Goal: Task Accomplishment & Management: Manage account settings

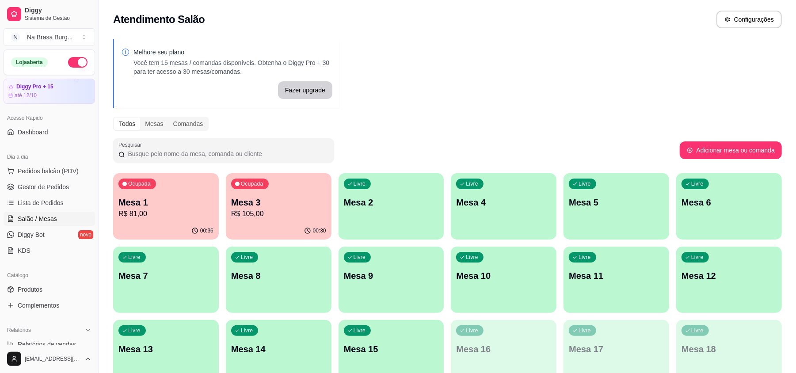
click at [253, 204] on p "Mesa 3" at bounding box center [278, 202] width 95 height 12
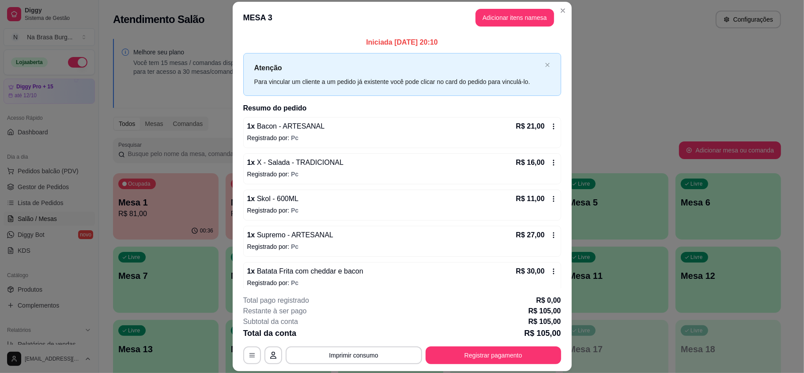
scroll to position [10, 0]
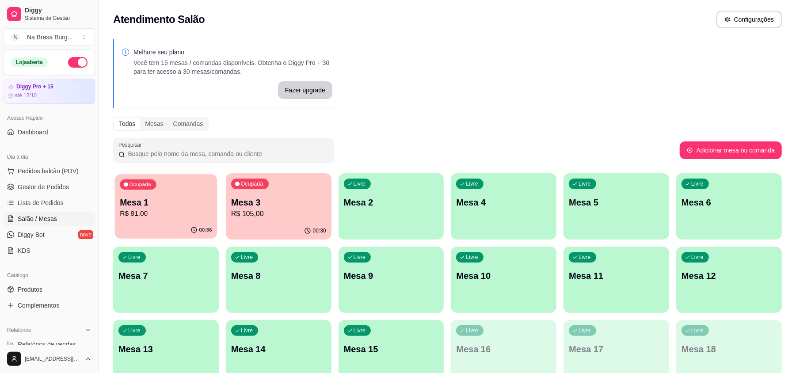
click at [191, 217] on p "R$ 81,00" at bounding box center [166, 213] width 92 height 10
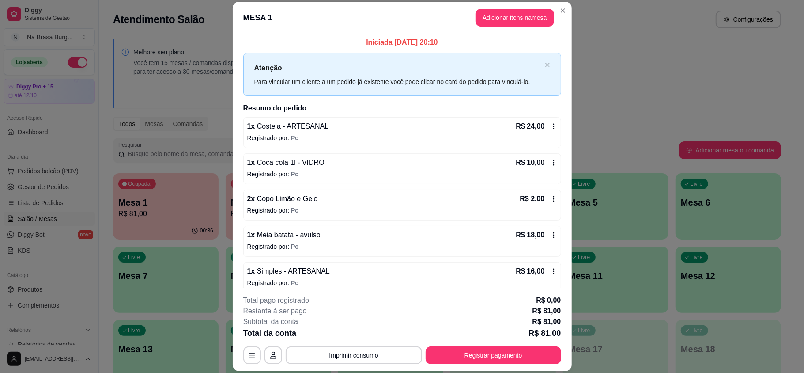
scroll to position [46, 0]
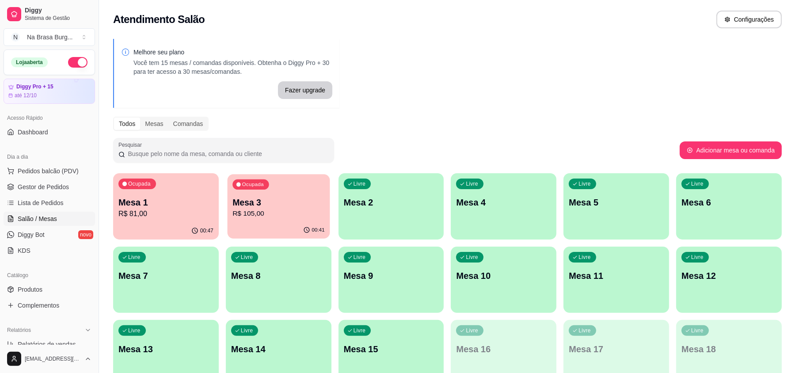
click at [262, 216] on p "R$ 105,00" at bounding box center [278, 213] width 92 height 10
click at [163, 206] on p "Mesa 1" at bounding box center [165, 202] width 95 height 12
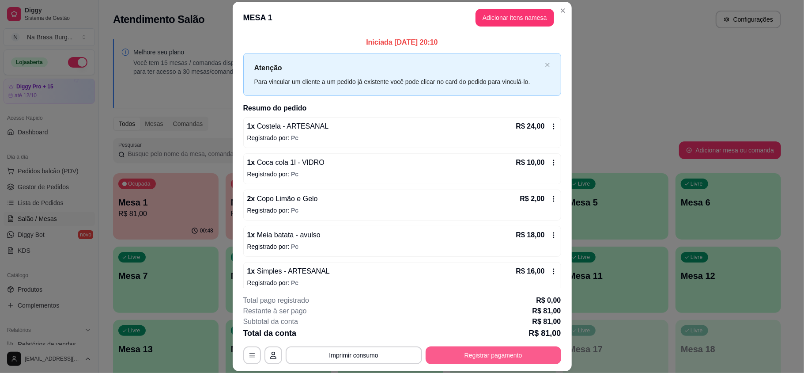
click at [489, 350] on button "Registrar pagamento" at bounding box center [494, 355] width 136 height 18
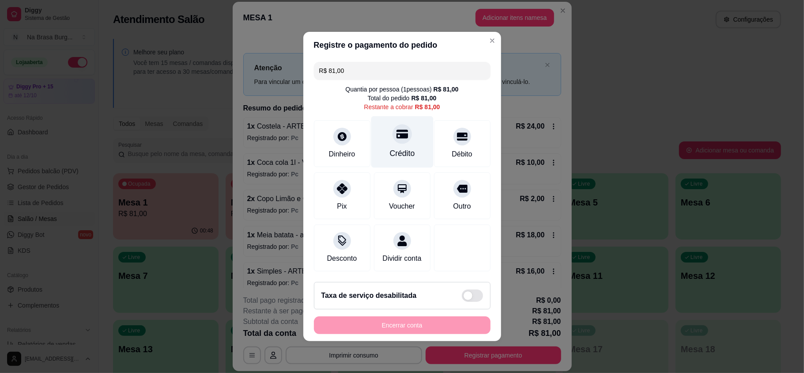
click at [382, 132] on div "Crédito" at bounding box center [402, 142] width 62 height 52
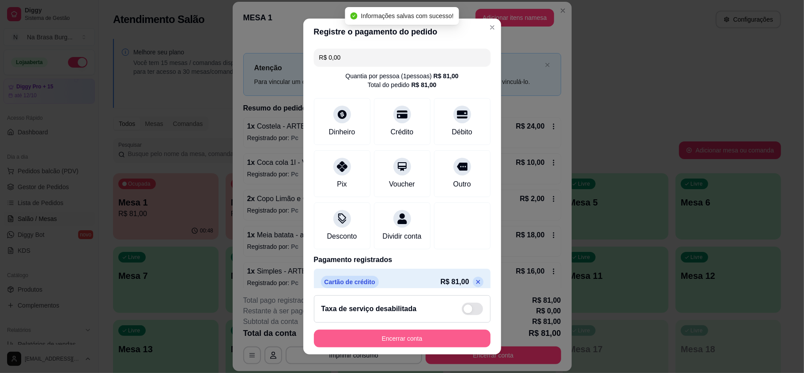
type input "R$ 0,00"
click at [453, 338] on button "Encerrar conta" at bounding box center [402, 339] width 177 height 18
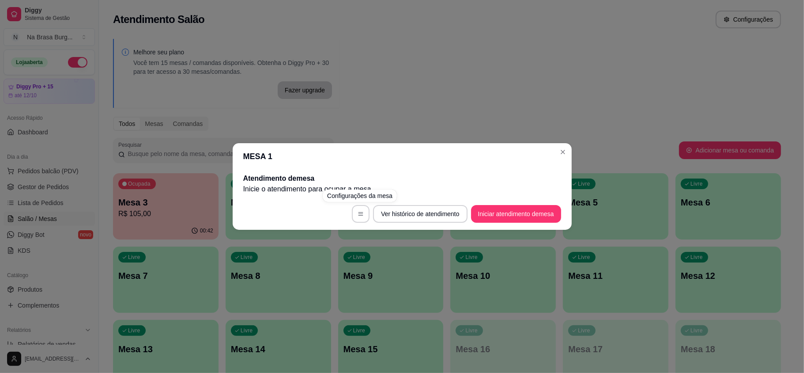
click at [475, 39] on div "MESA 1 Atendimento de mesa Inicie o atendimento para ocupar a mesa . Ver histór…" at bounding box center [402, 186] width 804 height 373
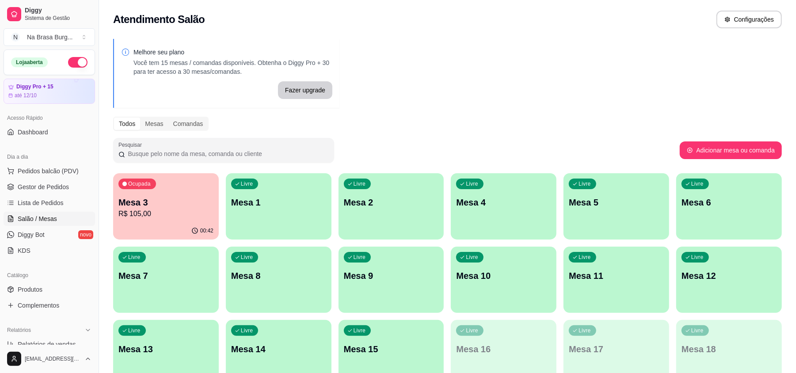
click at [182, 212] on p "R$ 105,00" at bounding box center [165, 213] width 95 height 11
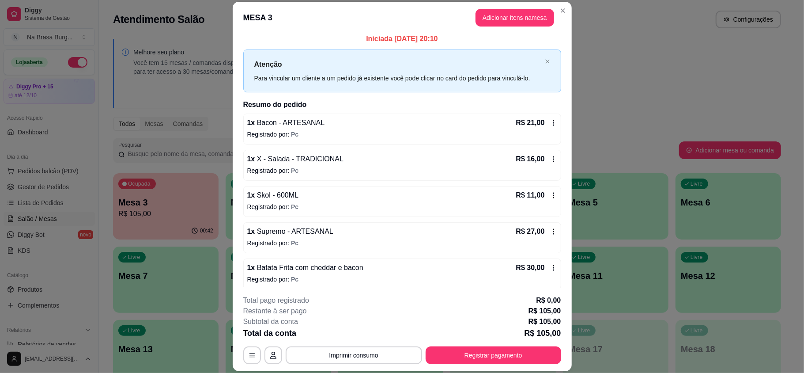
scroll to position [0, 0]
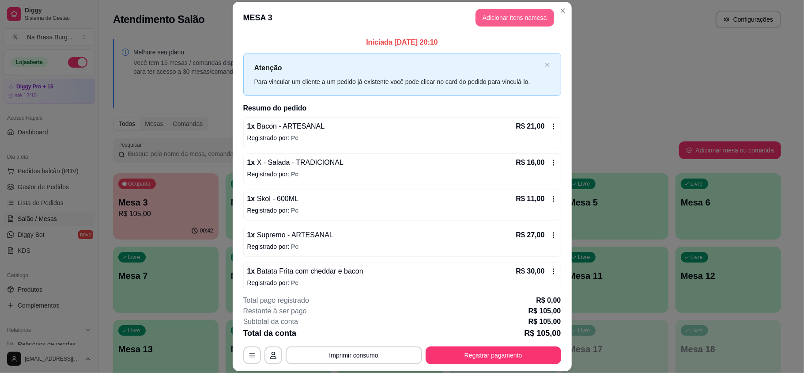
click at [513, 14] on button "Adicionar itens na mesa" at bounding box center [515, 18] width 79 height 18
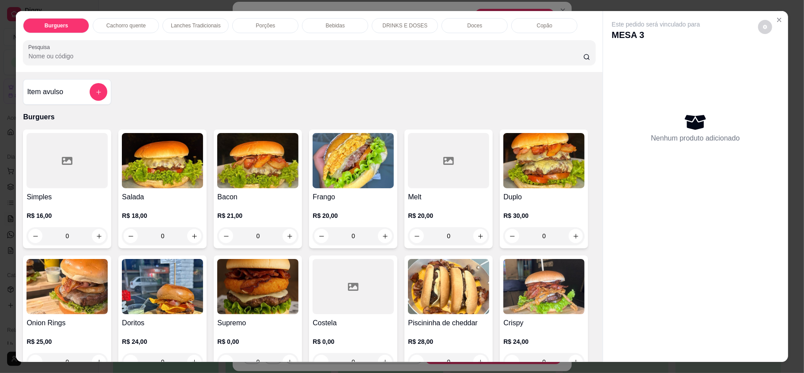
click at [345, 20] on div "Bebidas" at bounding box center [335, 25] width 66 height 15
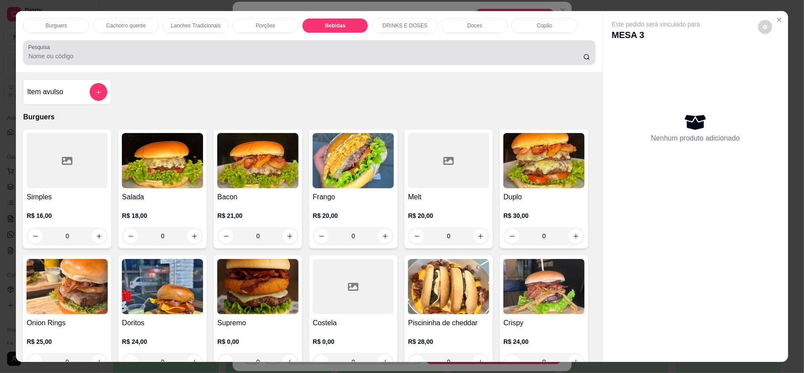
scroll to position [17, 0]
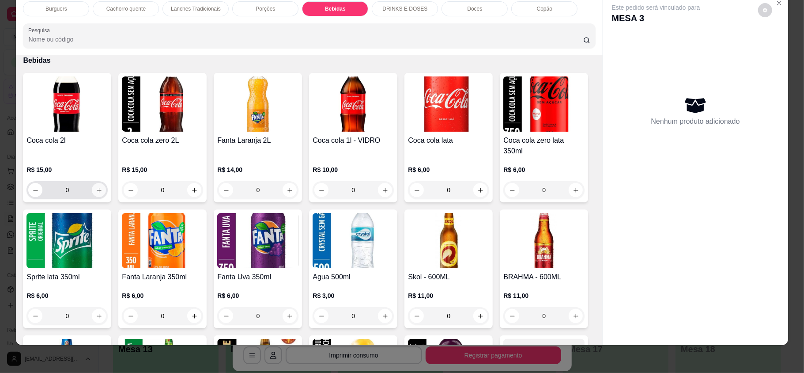
click at [92, 184] on button "increase-product-quantity" at bounding box center [99, 190] width 14 height 14
type input "1"
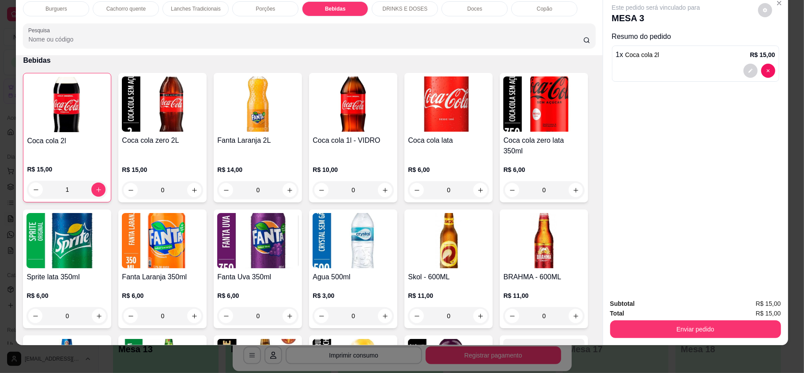
click at [525, 6] on div "Copão" at bounding box center [545, 8] width 66 height 15
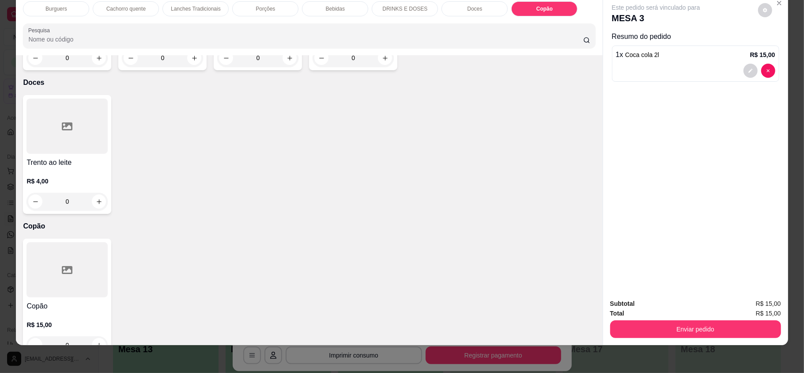
click at [288, 216] on div "Item avulso Burguers Simples R$ 16,00 0 Salada R$ 18,00 0 Bacon R$ 21,00 0 Fran…" at bounding box center [309, 199] width 587 height 289
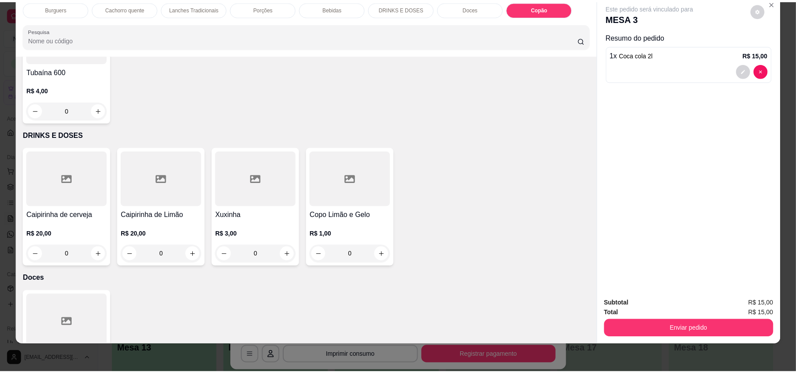
scroll to position [1626, 0]
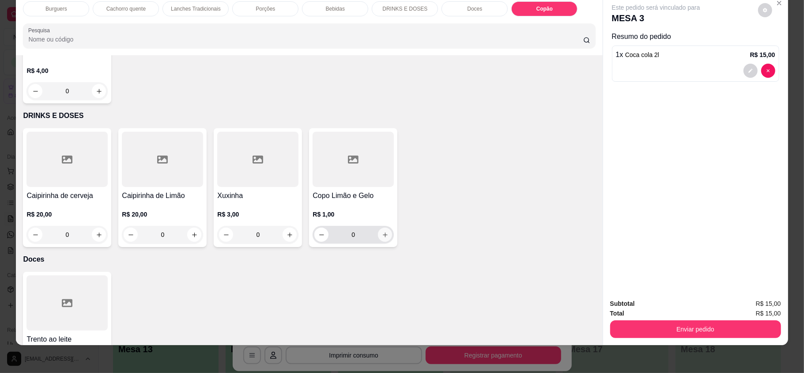
click at [382, 231] on icon "increase-product-quantity" at bounding box center [385, 234] width 7 height 7
type input "2"
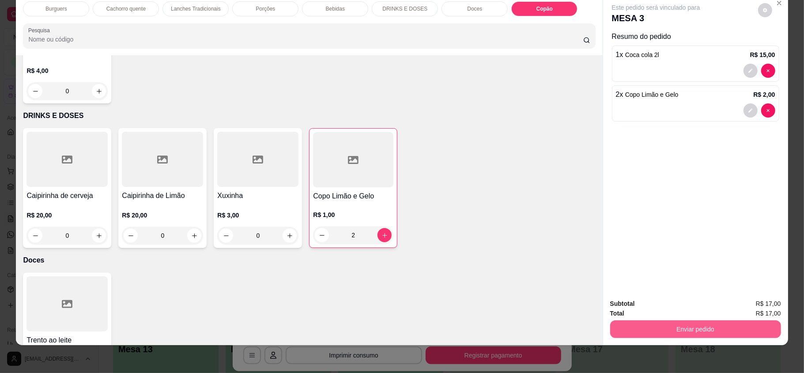
click at [656, 330] on button "Enviar pedido" at bounding box center [695, 329] width 171 height 18
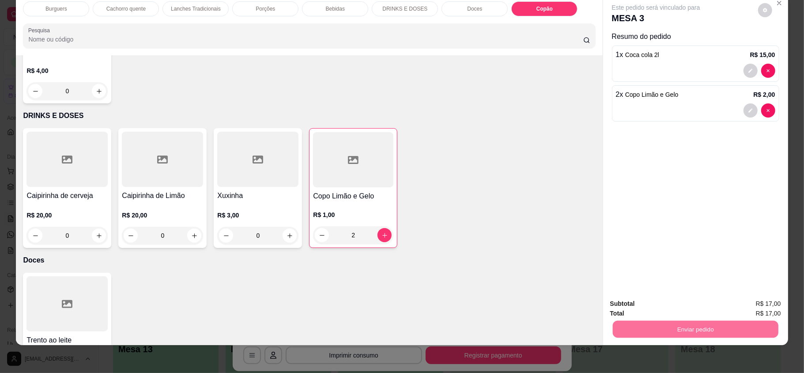
click at [750, 304] on button "Enviar pedido" at bounding box center [757, 307] width 50 height 17
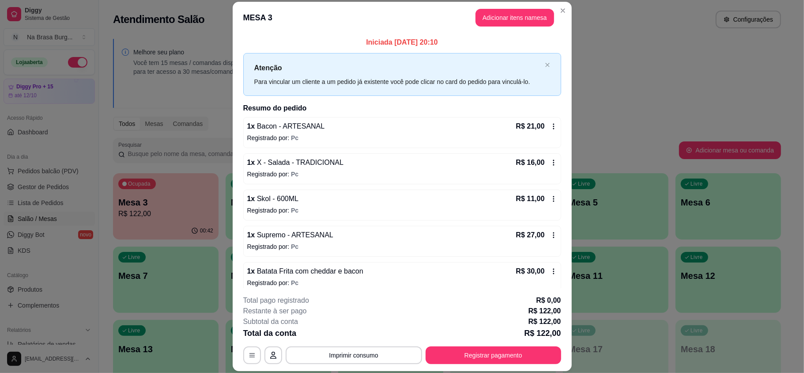
click at [360, 149] on div "1 x Bacon - ARTESANAL R$ 21,00 Registrado por: Pc 1 x X - Salada - TRADICIONAL …" at bounding box center [402, 241] width 318 height 248
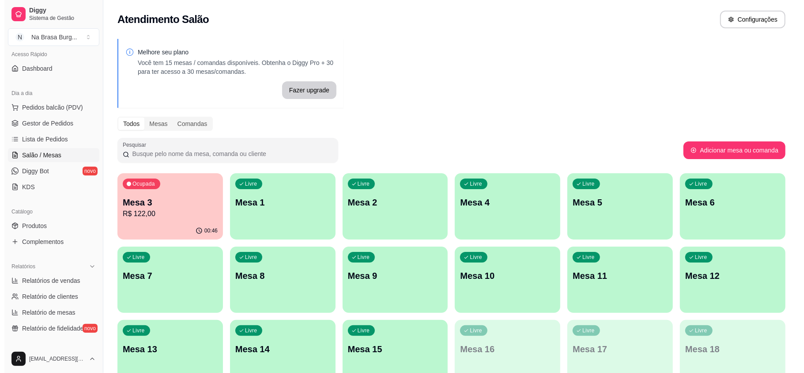
scroll to position [117, 0]
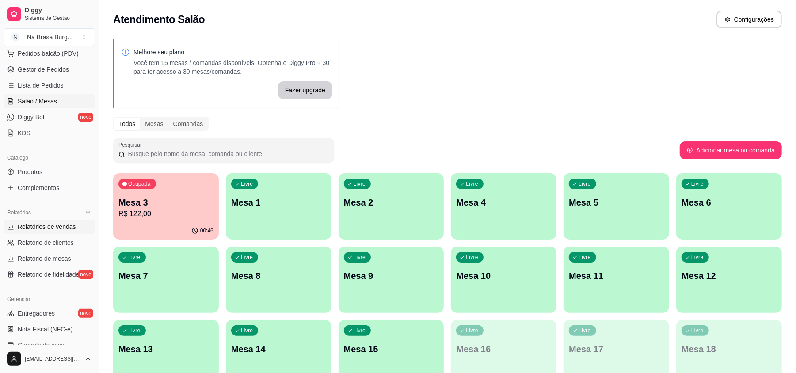
click at [55, 229] on span "Relatórios de vendas" at bounding box center [47, 226] width 58 height 9
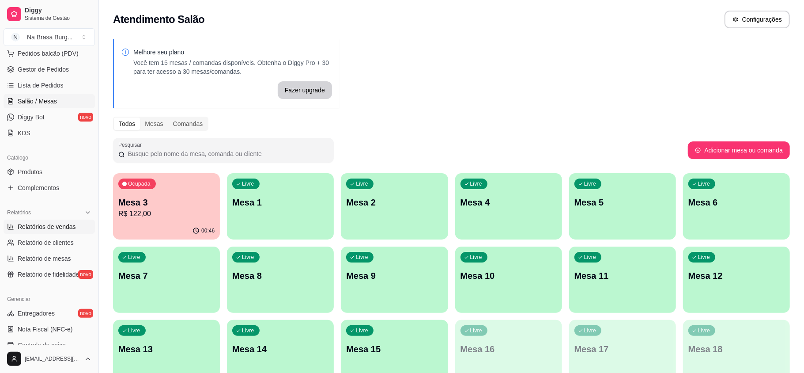
select select "ALL"
select select "0"
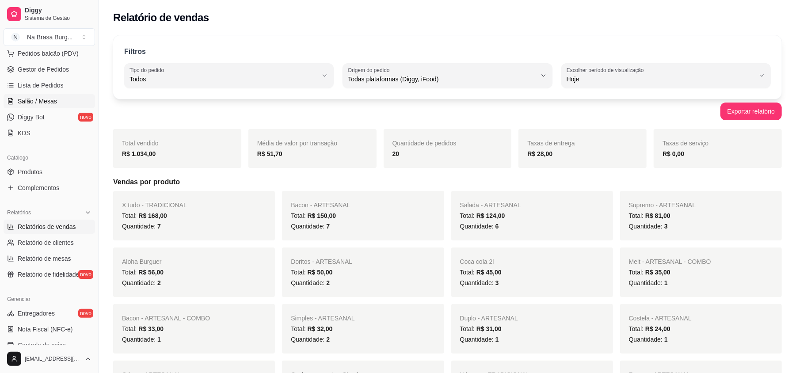
click at [39, 101] on span "Salão / Mesas" at bounding box center [37, 101] width 39 height 9
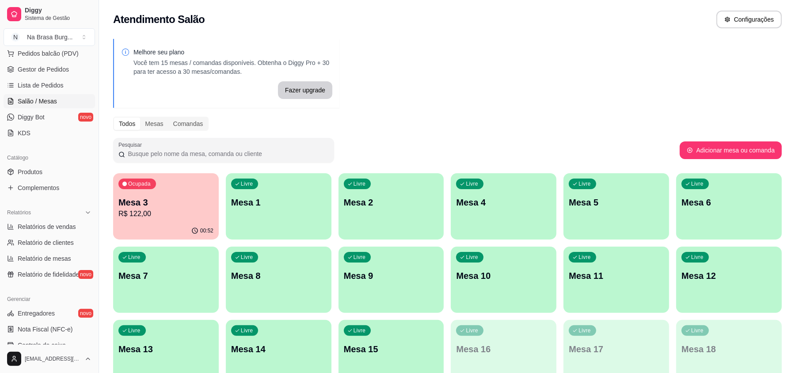
click at [145, 208] on p "R$ 122,00" at bounding box center [165, 213] width 95 height 11
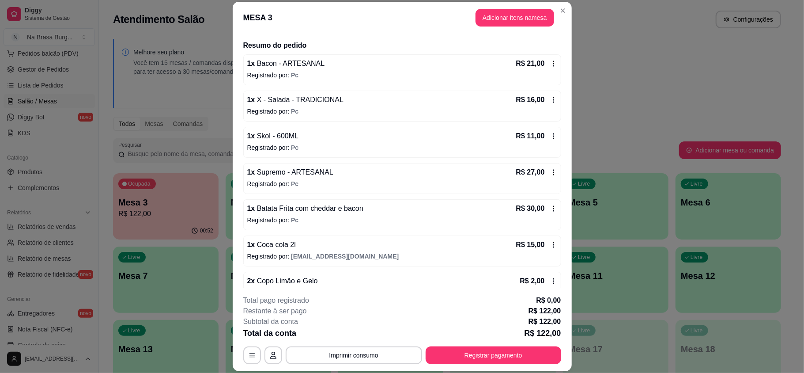
scroll to position [83, 0]
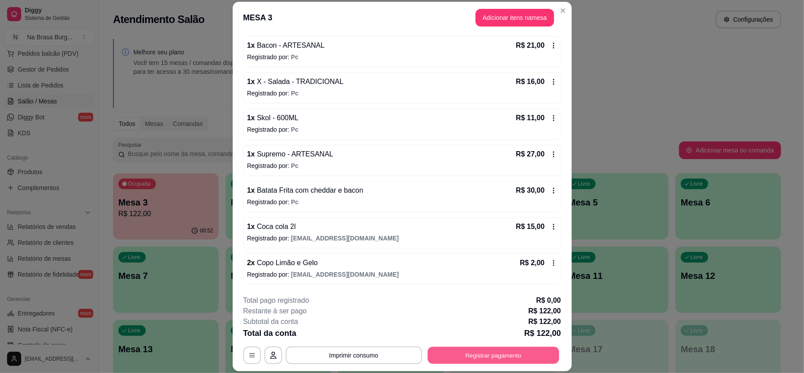
click at [479, 352] on button "Registrar pagamento" at bounding box center [494, 354] width 132 height 17
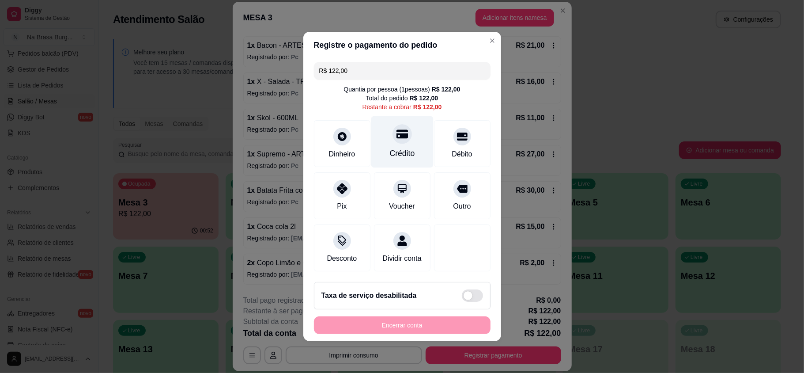
click at [396, 130] on icon at bounding box center [401, 134] width 11 height 9
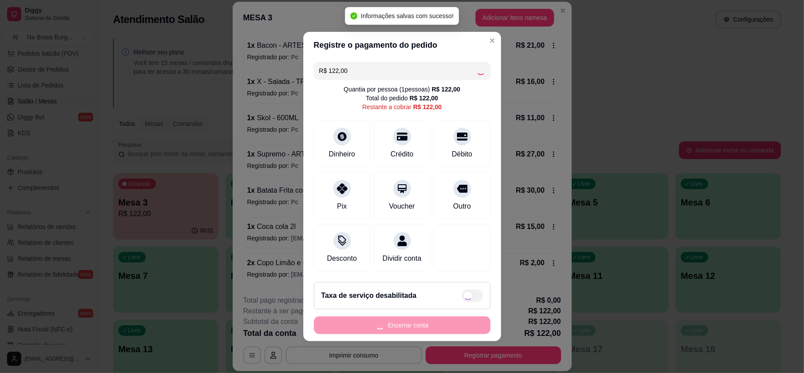
type input "R$ 0,00"
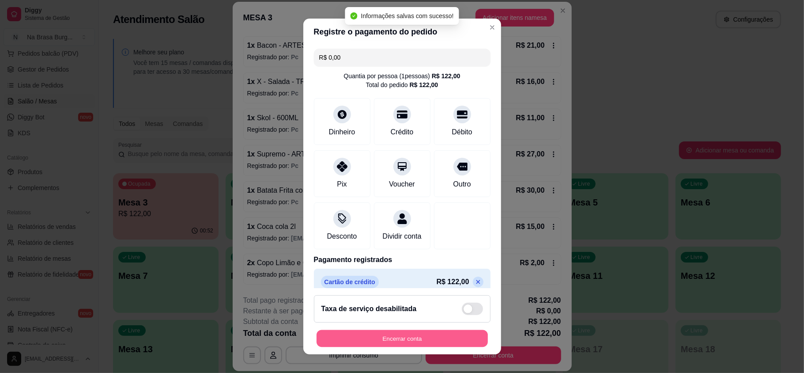
click at [402, 336] on button "Encerrar conta" at bounding box center [402, 338] width 171 height 17
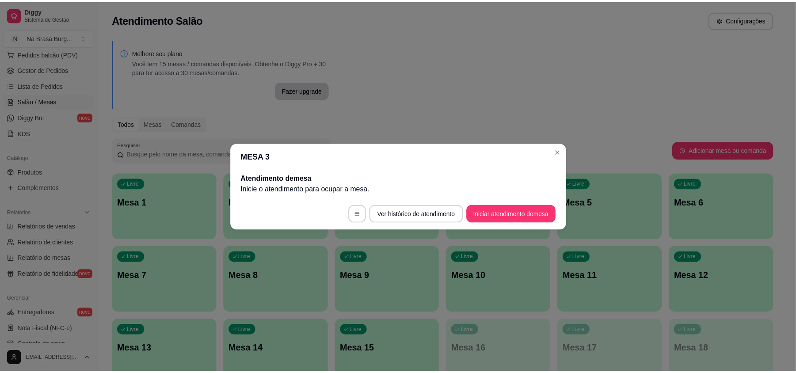
scroll to position [0, 0]
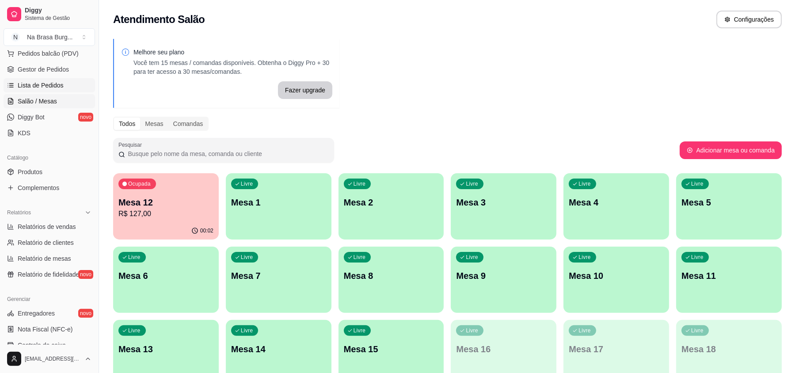
click at [56, 81] on span "Lista de Pedidos" at bounding box center [41, 85] width 46 height 9
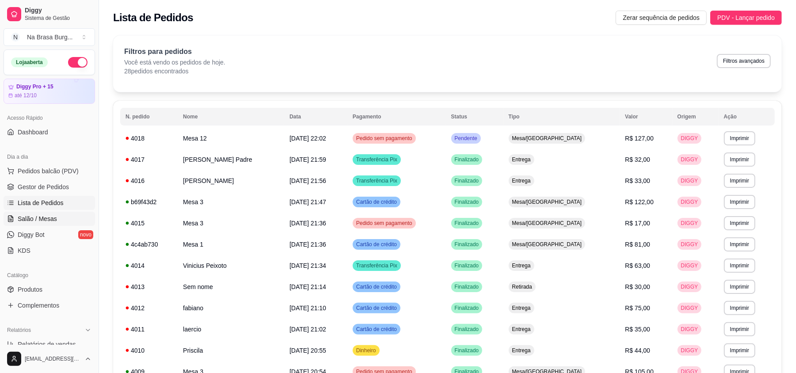
click at [59, 225] on link "Salão / Mesas" at bounding box center [49, 219] width 91 height 14
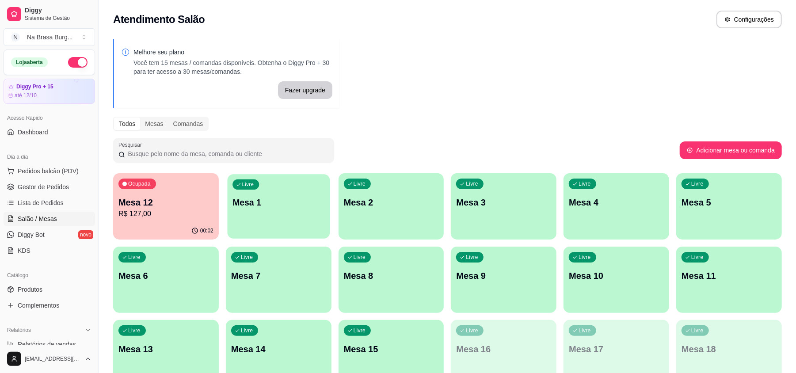
click at [269, 205] on p "Mesa 1" at bounding box center [278, 203] width 92 height 12
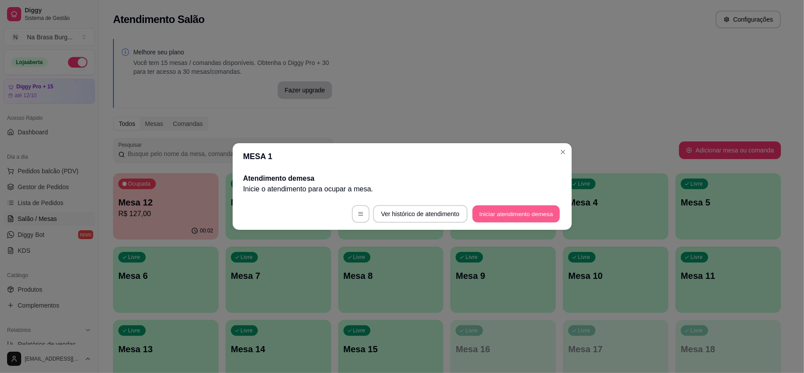
click at [511, 211] on button "Iniciar atendimento de mesa" at bounding box center [516, 213] width 87 height 17
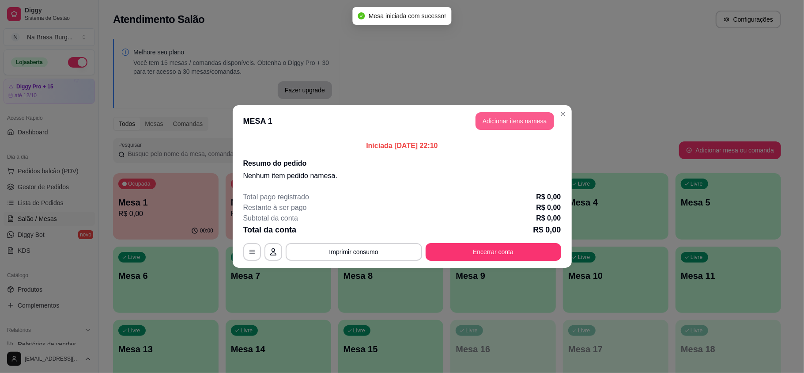
click at [512, 119] on button "Adicionar itens na mesa" at bounding box center [515, 121] width 79 height 18
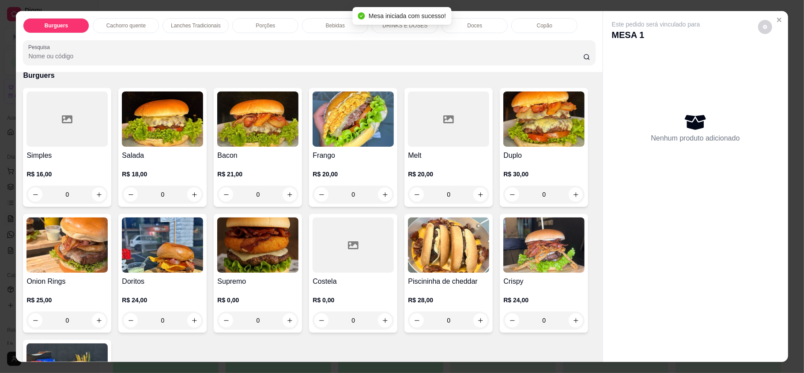
scroll to position [59, 0]
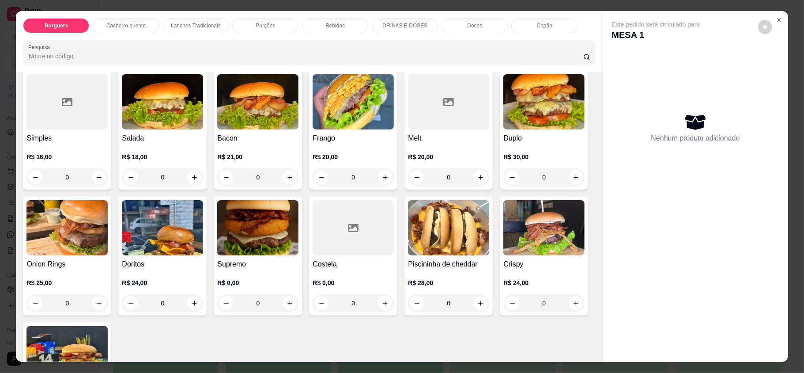
click at [285, 176] on div "0" at bounding box center [257, 177] width 81 height 18
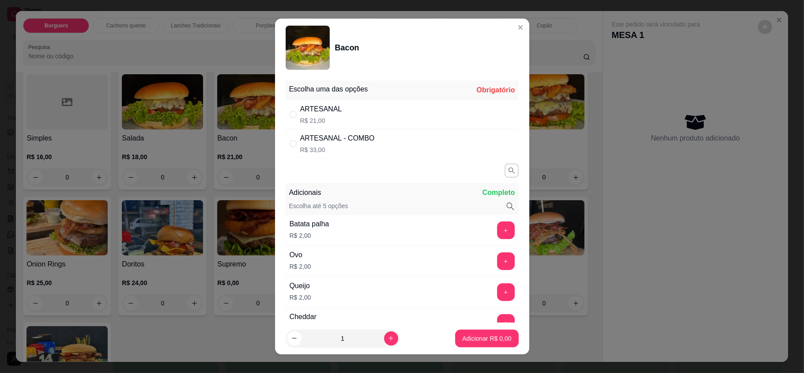
click at [331, 103] on div "ARTESANAL R$ 21,00" at bounding box center [402, 114] width 233 height 29
radio input "true"
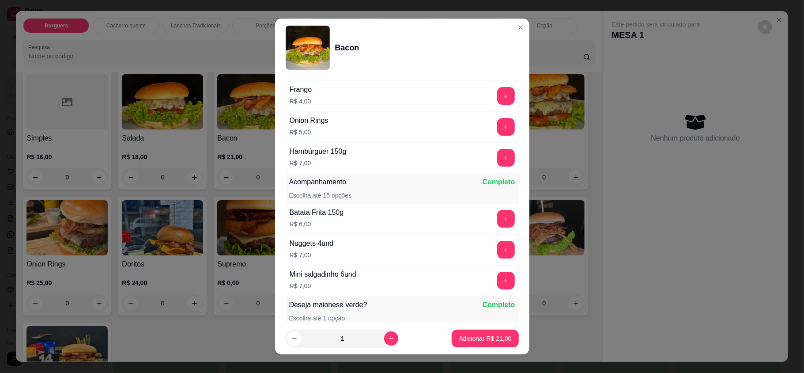
scroll to position [412, 0]
click at [497, 220] on button "+" at bounding box center [506, 219] width 18 height 18
click at [478, 343] on button "Adicionar R$ 27,00" at bounding box center [485, 339] width 67 height 18
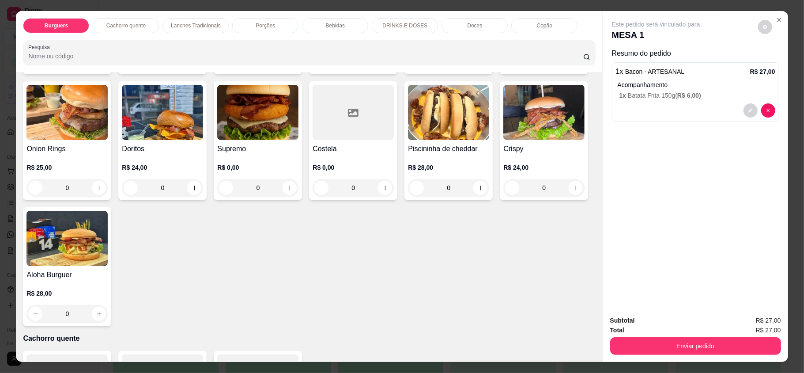
scroll to position [177, 0]
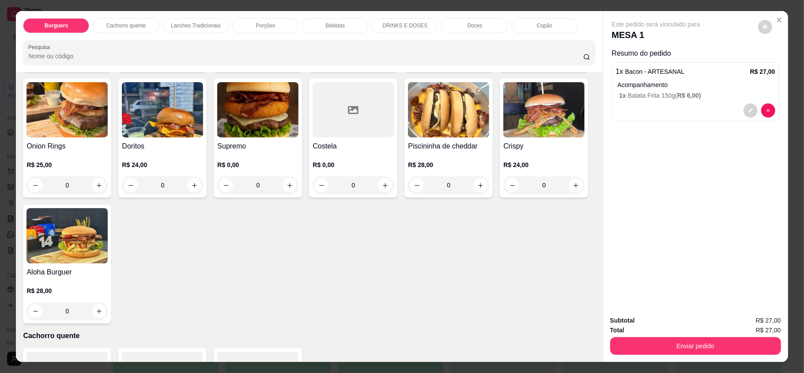
click at [108, 241] on img at bounding box center [67, 235] width 81 height 55
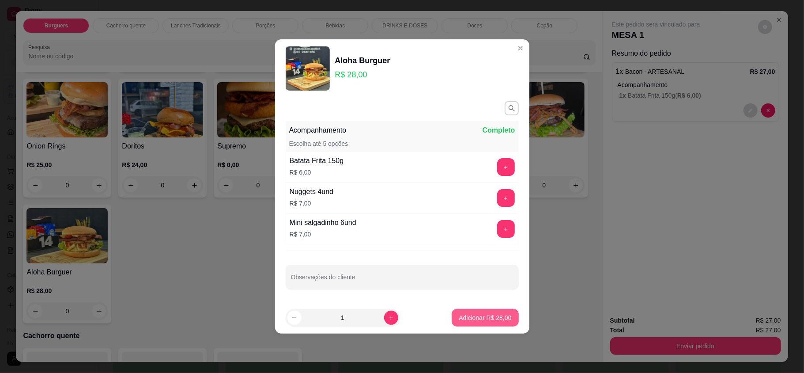
click at [492, 320] on p "Adicionar R$ 28,00" at bounding box center [485, 317] width 53 height 9
type input "1"
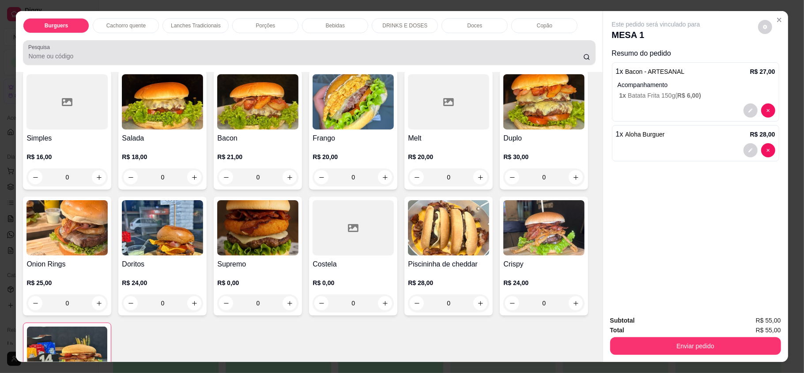
click at [346, 41] on div "Pesquisa" at bounding box center [309, 52] width 572 height 25
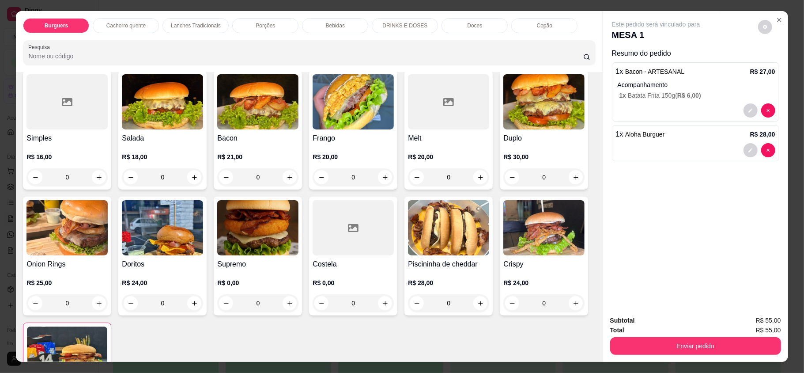
click at [348, 25] on div "Bebidas" at bounding box center [335, 25] width 66 height 15
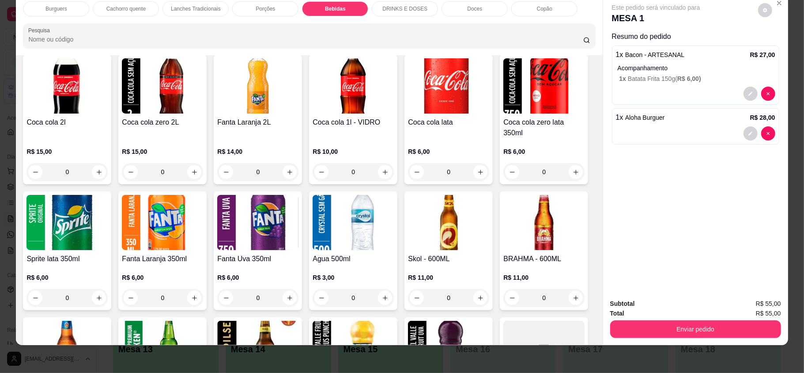
scroll to position [1140, 0]
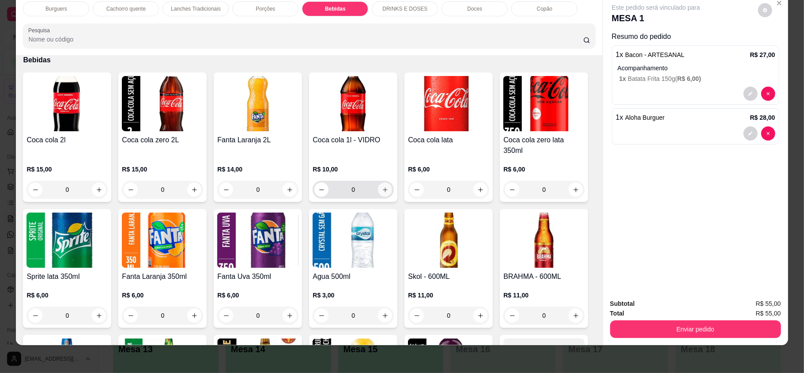
click at [382, 186] on icon "increase-product-quantity" at bounding box center [385, 189] width 7 height 7
type input "1"
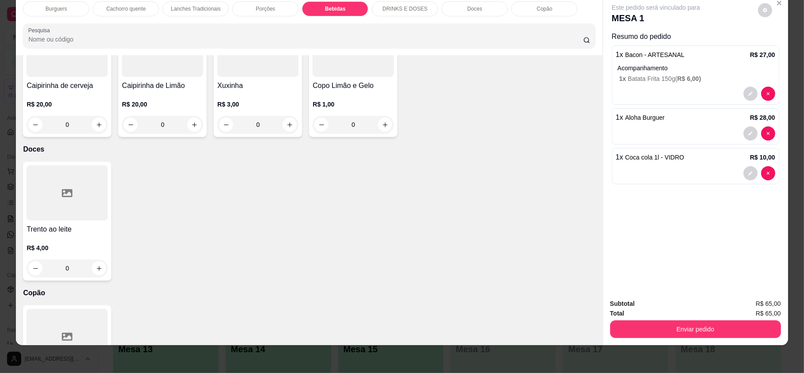
scroll to position [1627, 0]
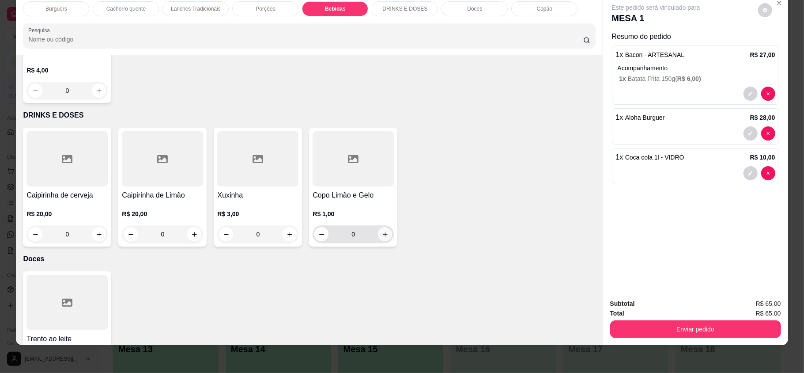
click at [382, 231] on icon "increase-product-quantity" at bounding box center [385, 234] width 7 height 7
type input "2"
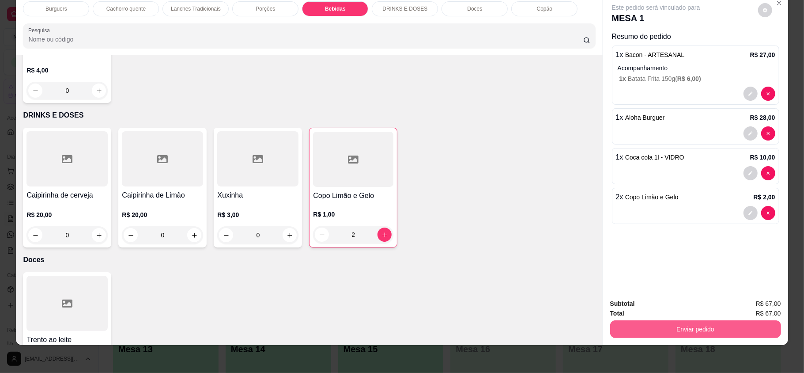
click at [688, 329] on button "Enviar pedido" at bounding box center [695, 329] width 171 height 18
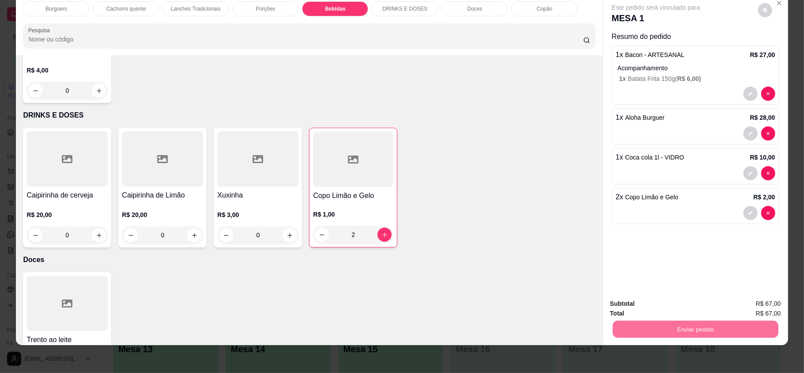
click at [751, 306] on button "Enviar pedido" at bounding box center [757, 307] width 49 height 16
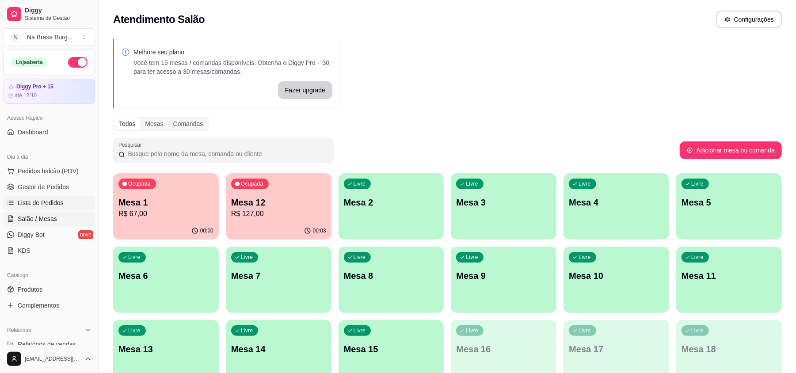
click at [45, 207] on span "Lista de Pedidos" at bounding box center [41, 202] width 46 height 9
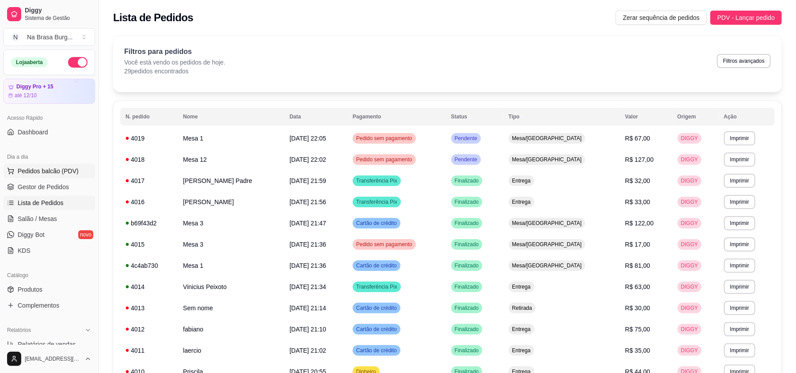
click at [63, 178] on button "Pedidos balcão (PDV)" at bounding box center [49, 171] width 91 height 14
click at [51, 211] on ul "Pedidos balcão (PDV) Gestor de Pedidos Lista de Pedidos Salão / Mesas Diggy Bot…" at bounding box center [49, 211] width 91 height 94
click at [52, 213] on link "Salão / Mesas" at bounding box center [49, 219] width 91 height 14
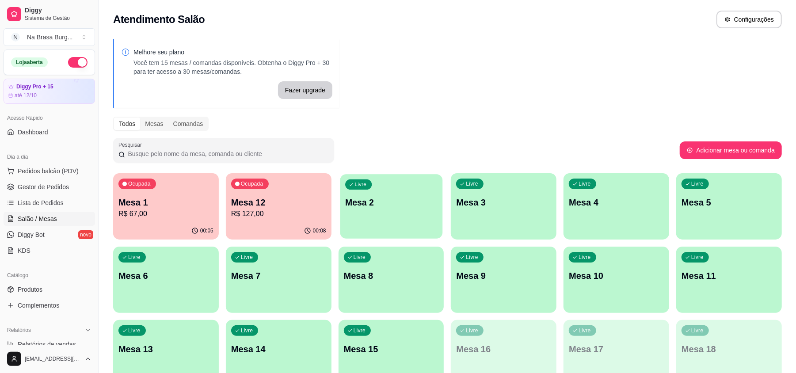
click at [405, 208] on p "Mesa 2" at bounding box center [391, 203] width 92 height 12
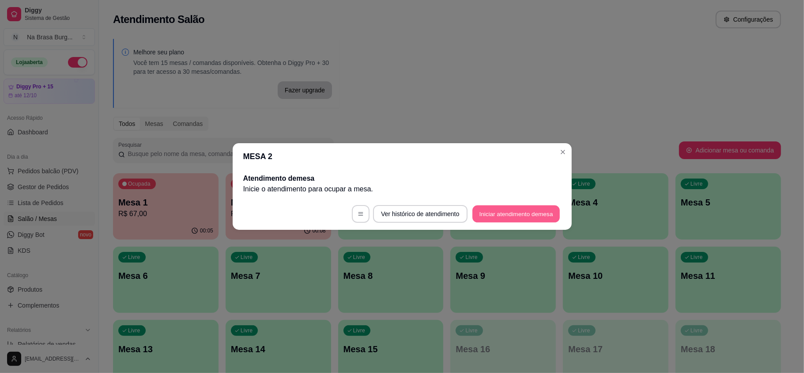
click at [553, 218] on button "Iniciar atendimento de mesa" at bounding box center [516, 213] width 87 height 17
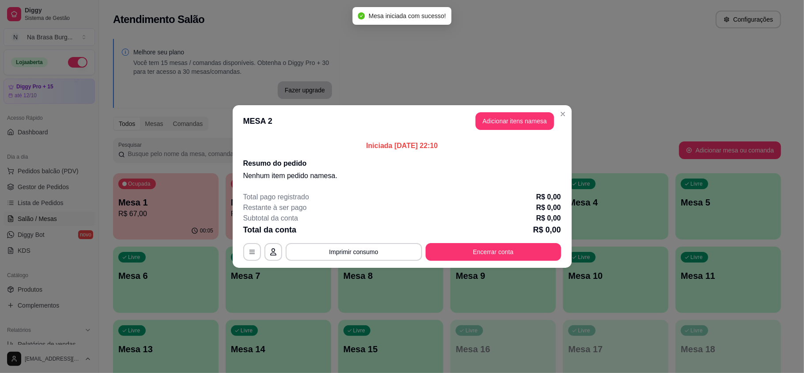
click at [520, 122] on button "Adicionar itens na mesa" at bounding box center [515, 121] width 79 height 18
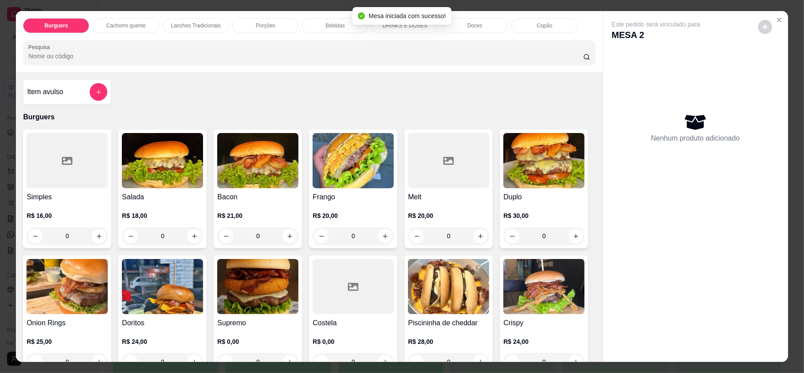
click at [228, 195] on h4 "Bacon" at bounding box center [257, 197] width 81 height 11
click at [386, 108] on div "ARTESANAL R$ 21,00" at bounding box center [401, 114] width 233 height 29
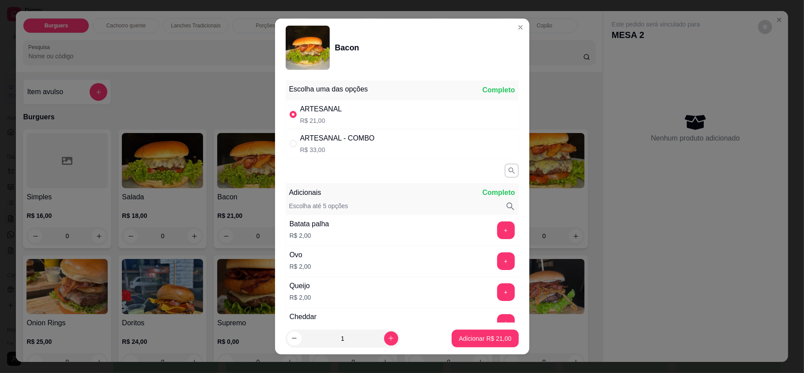
radio input "true"
click at [460, 336] on p "Adicionar R$ 21,00" at bounding box center [485, 338] width 51 height 8
type input "1"
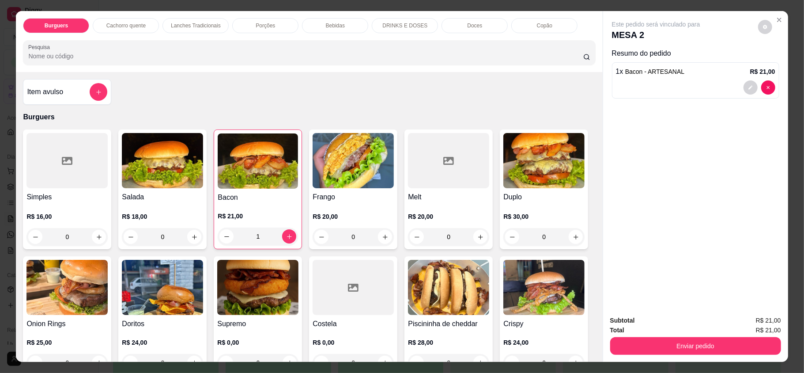
click at [326, 28] on p "Bebidas" at bounding box center [335, 25] width 19 height 7
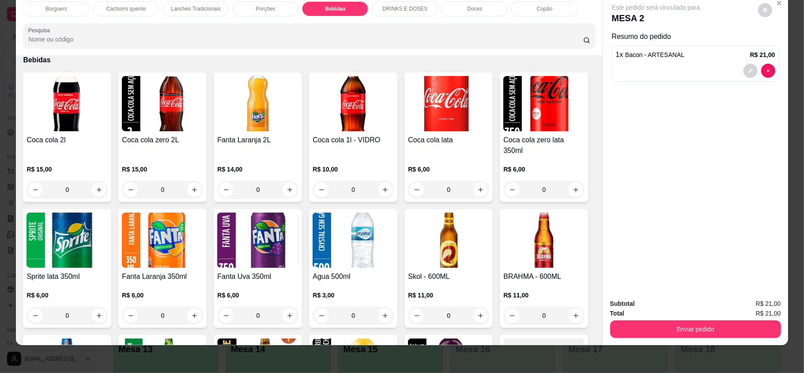
click at [476, 191] on div "Coca cola lata R$ 6,00 0" at bounding box center [449, 136] width 88 height 129
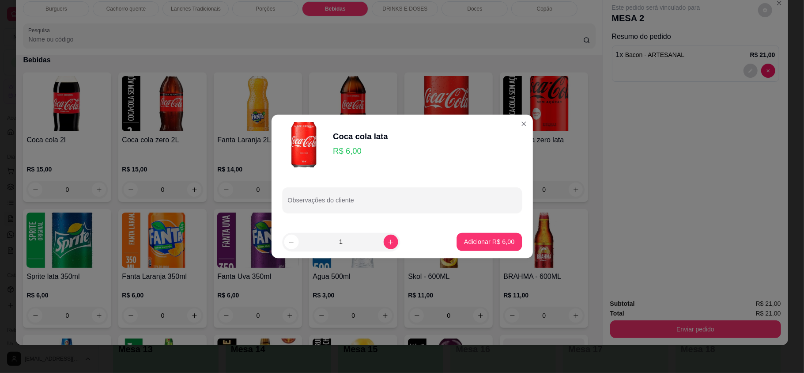
click at [474, 186] on div "Observações do cliente" at bounding box center [402, 199] width 262 height 51
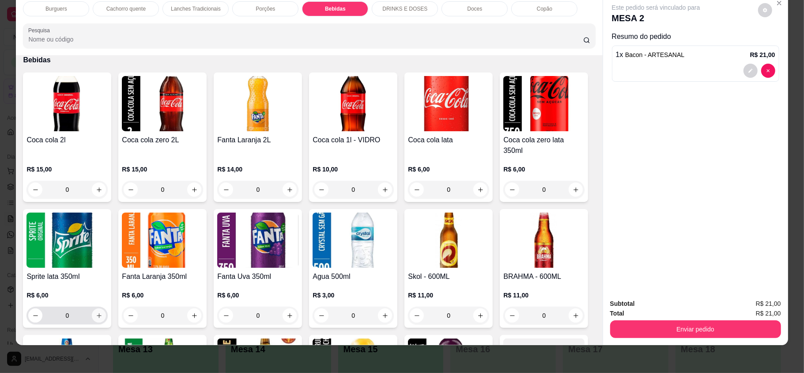
click at [111, 303] on div "Sprite lata 350ml R$ 6,00 0" at bounding box center [67, 268] width 88 height 119
click at [108, 307] on div "0" at bounding box center [67, 316] width 81 height 18
click at [102, 312] on icon "increase-product-quantity" at bounding box center [99, 315] width 7 height 7
type input "1"
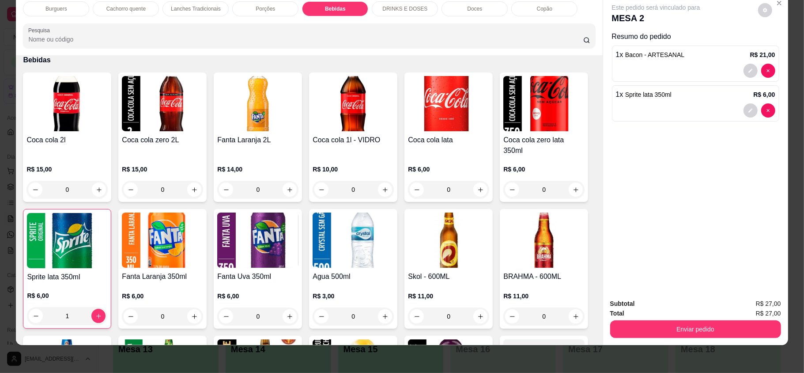
click at [639, 339] on div "Subtotal R$ 27,00 Total R$ 27,00 Enviar pedido" at bounding box center [695, 318] width 185 height 53
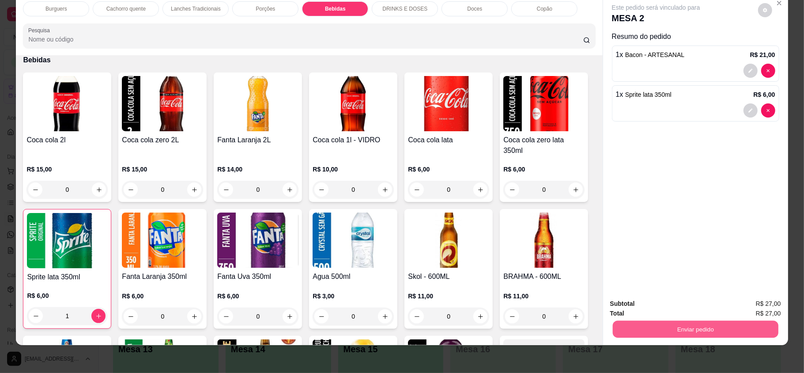
click at [638, 330] on button "Enviar pedido" at bounding box center [696, 328] width 166 height 17
click at [753, 301] on button "Enviar pedido" at bounding box center [757, 307] width 50 height 17
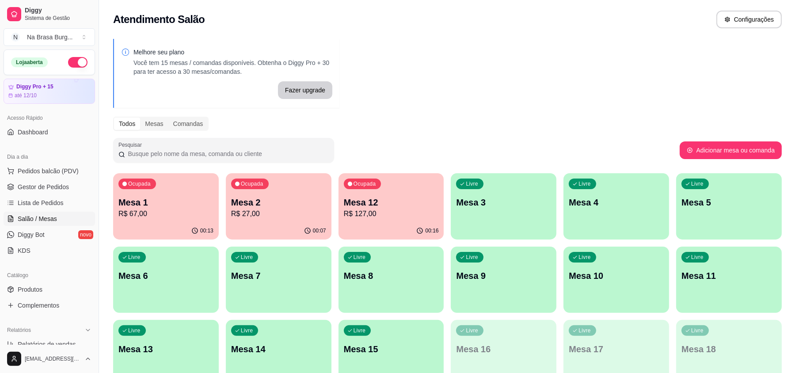
click at [182, 181] on div "Ocupada Mesa 1 R$ 67,00" at bounding box center [166, 197] width 106 height 49
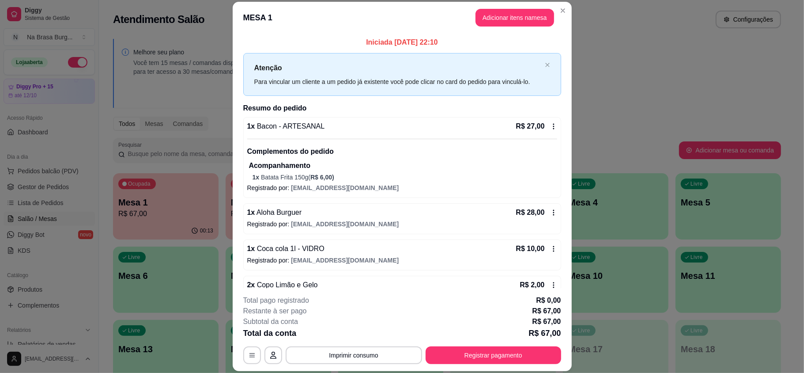
scroll to position [23, 0]
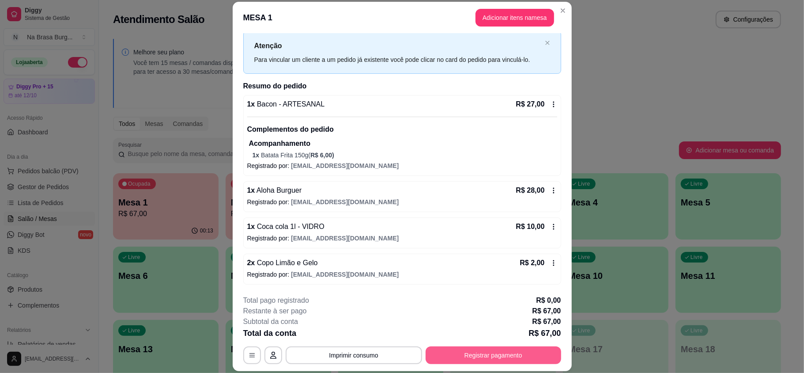
click at [512, 352] on button "Registrar pagamento" at bounding box center [494, 355] width 136 height 18
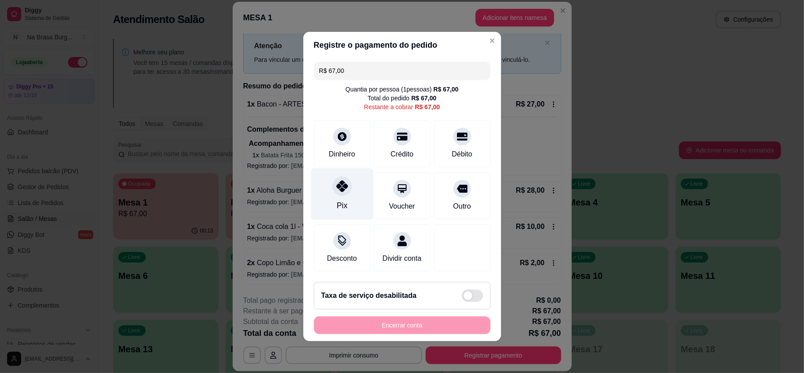
click at [354, 184] on div "Pix" at bounding box center [342, 194] width 62 height 52
type input "R$ 0,00"
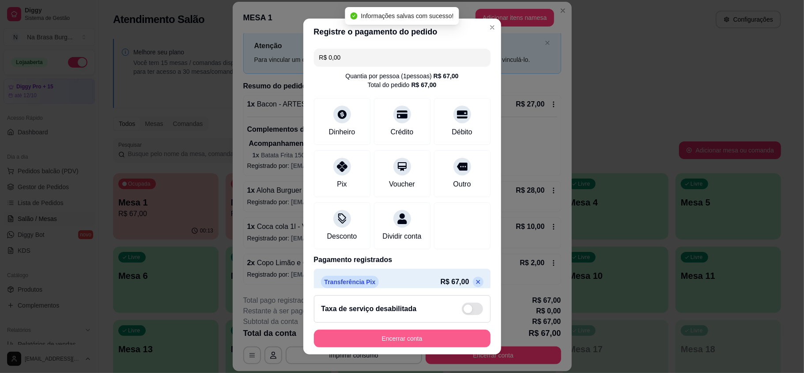
click at [435, 330] on button "Encerrar conta" at bounding box center [402, 339] width 177 height 18
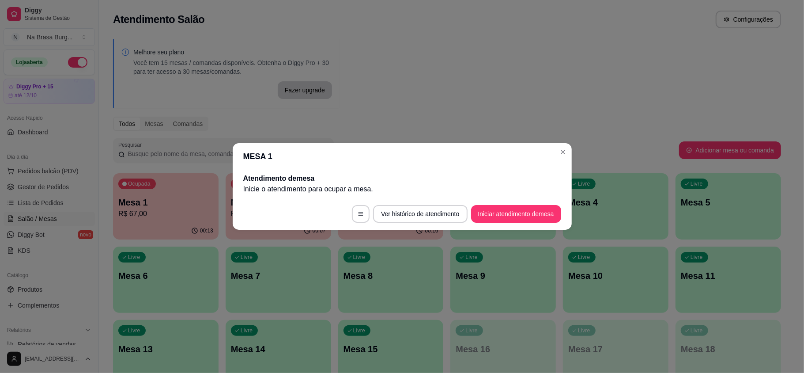
scroll to position [0, 0]
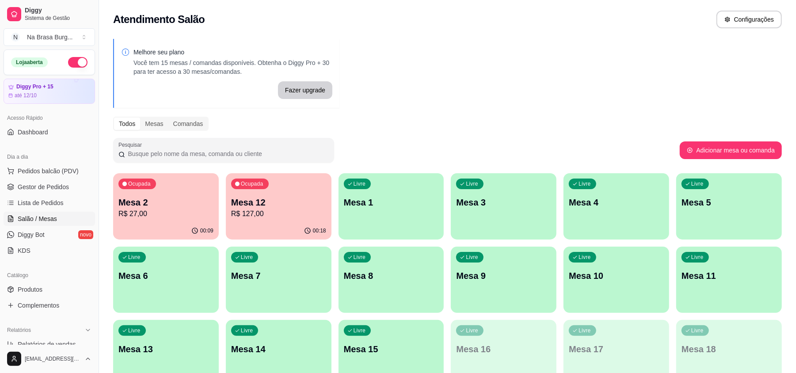
click at [168, 230] on div "00:09" at bounding box center [166, 230] width 106 height 17
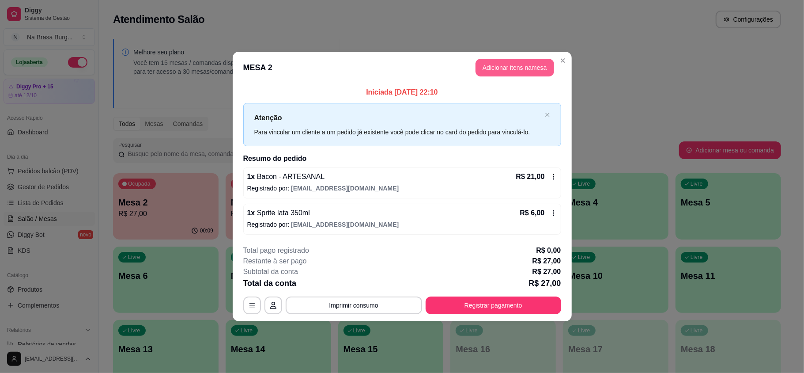
click at [509, 71] on button "Adicionar itens na mesa" at bounding box center [515, 68] width 79 height 18
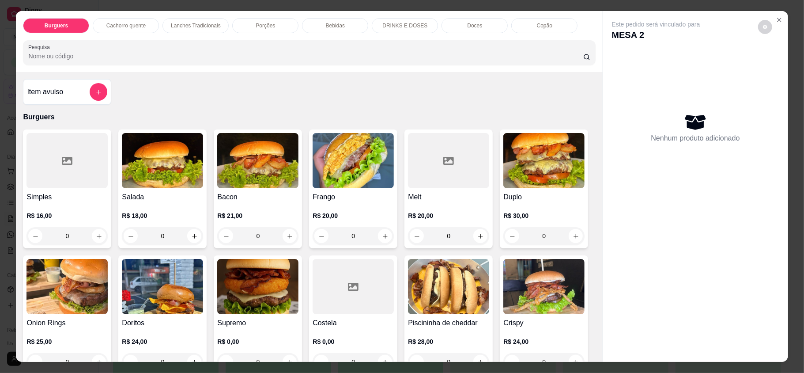
click at [398, 25] on p "DRINKS E DOSES" at bounding box center [405, 25] width 45 height 7
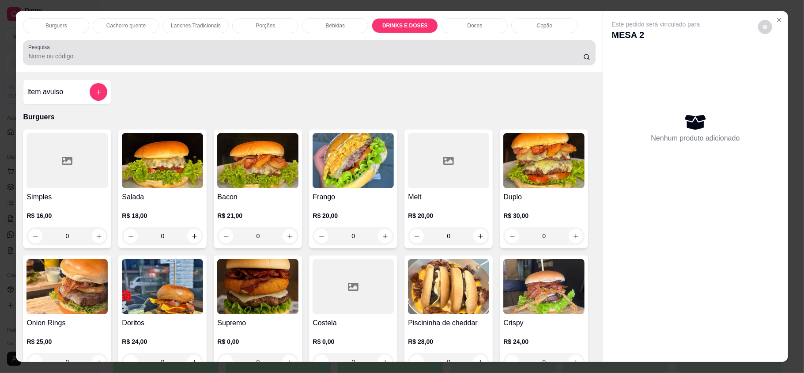
scroll to position [17, 0]
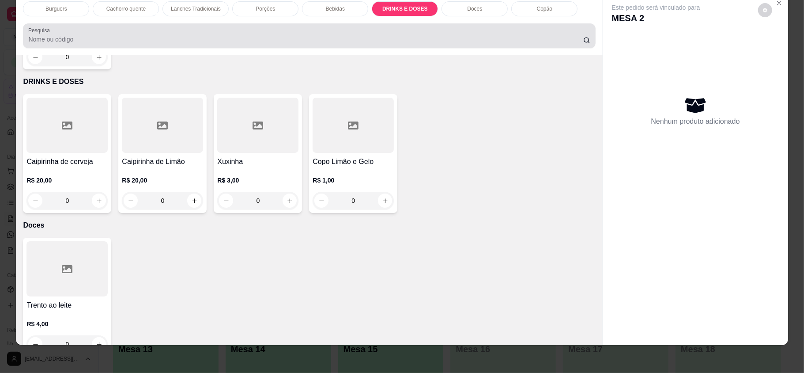
click at [352, 25] on div "Pesquisa" at bounding box center [309, 35] width 572 height 25
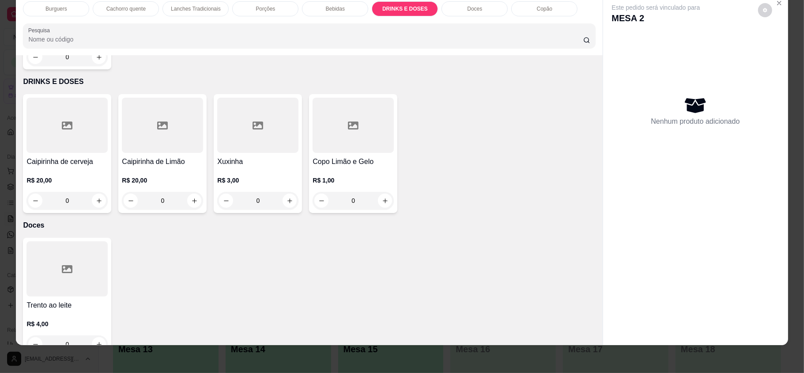
click at [340, 8] on p "Bebidas" at bounding box center [335, 8] width 19 height 7
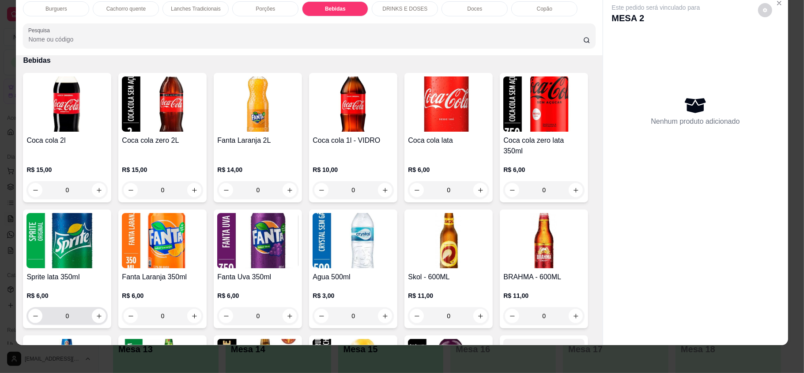
click at [108, 307] on div "0" at bounding box center [67, 316] width 81 height 18
click at [106, 309] on button "increase-product-quantity" at bounding box center [99, 316] width 14 height 14
type input "1"
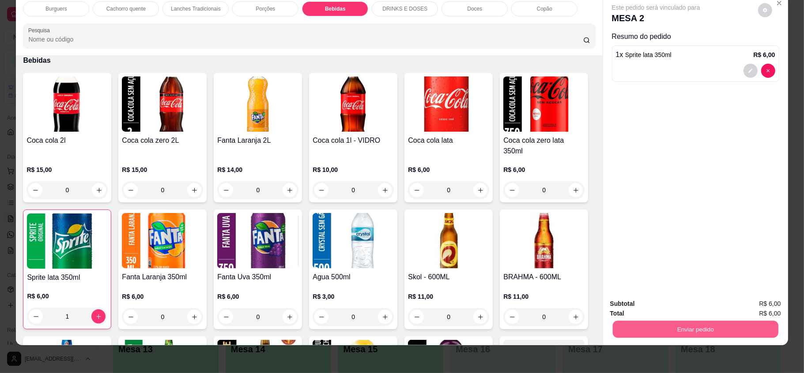
click at [689, 327] on button "Enviar pedido" at bounding box center [696, 328] width 166 height 17
click at [741, 299] on button "Enviar pedido" at bounding box center [757, 307] width 50 height 17
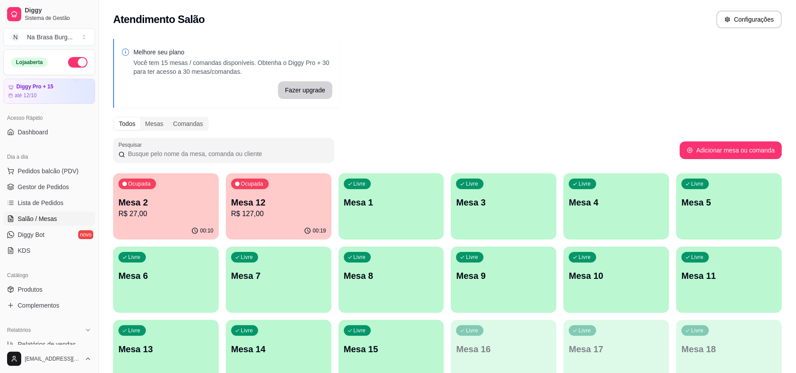
click at [252, 193] on div "Ocupada Mesa 12 R$ 127,00" at bounding box center [279, 197] width 106 height 49
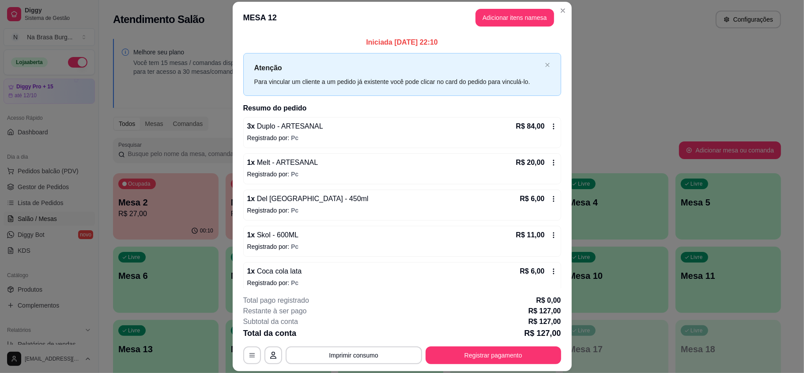
scroll to position [10, 0]
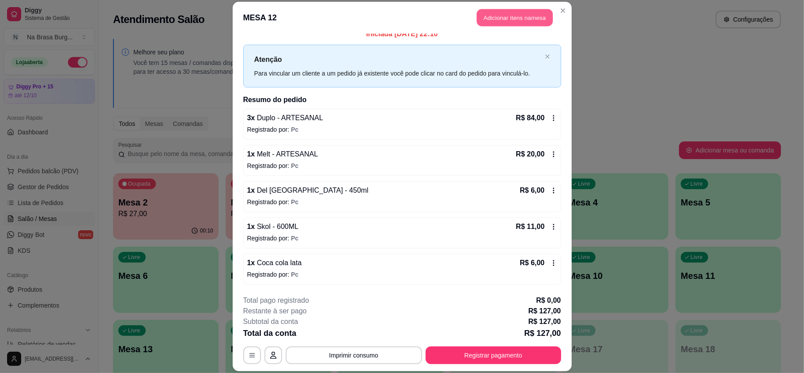
click at [507, 19] on button "Adicionar itens na mesa" at bounding box center [515, 17] width 76 height 17
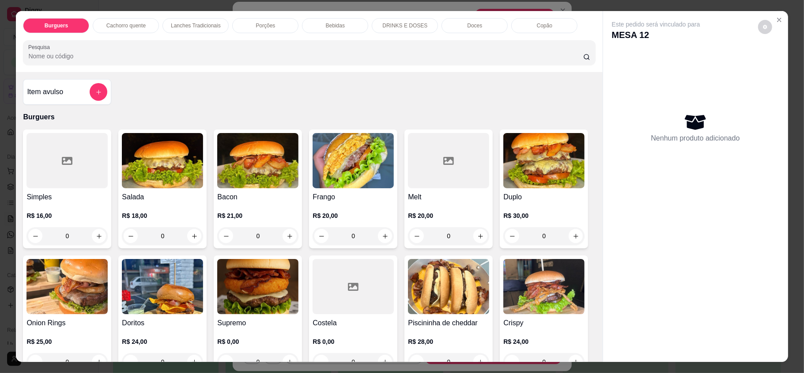
click at [330, 29] on p "Bebidas" at bounding box center [335, 25] width 19 height 7
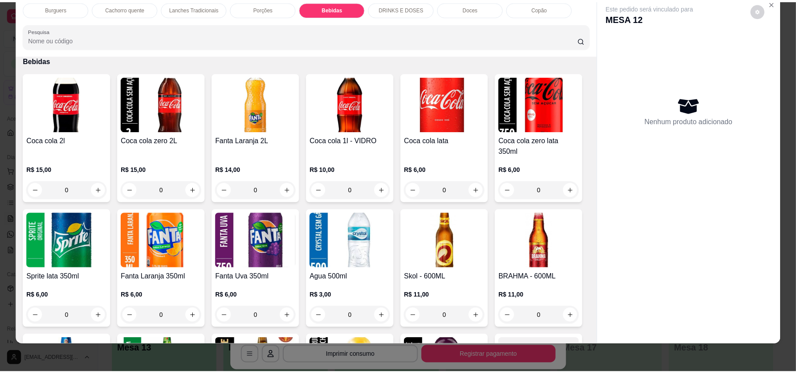
scroll to position [1315, 0]
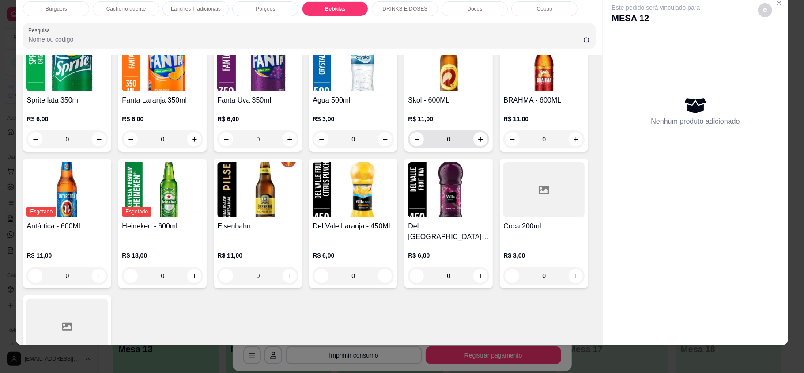
drag, startPoint x: 83, startPoint y: 253, endPoint x: 89, endPoint y: 253, distance: 5.7
click at [424, 148] on input "0" at bounding box center [448, 139] width 49 height 18
click at [478, 143] on icon "increase-product-quantity" at bounding box center [481, 139] width 7 height 7
type input "1"
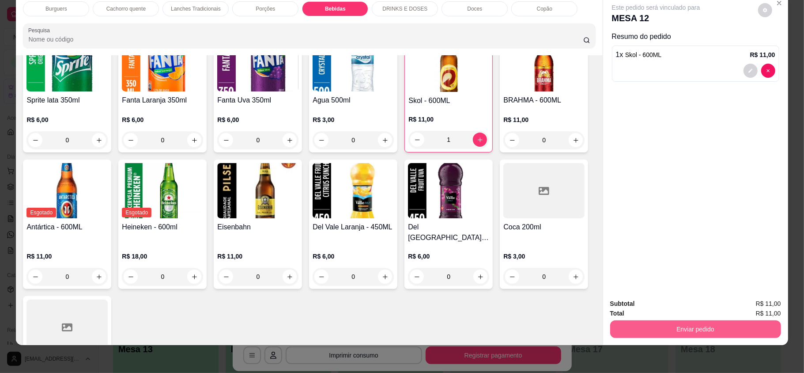
click at [746, 324] on button "Enviar pedido" at bounding box center [695, 329] width 171 height 18
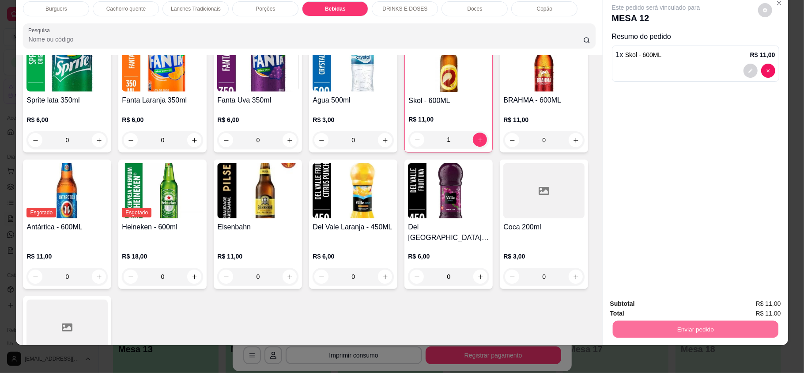
click at [764, 302] on button "Enviar pedido" at bounding box center [757, 307] width 50 height 17
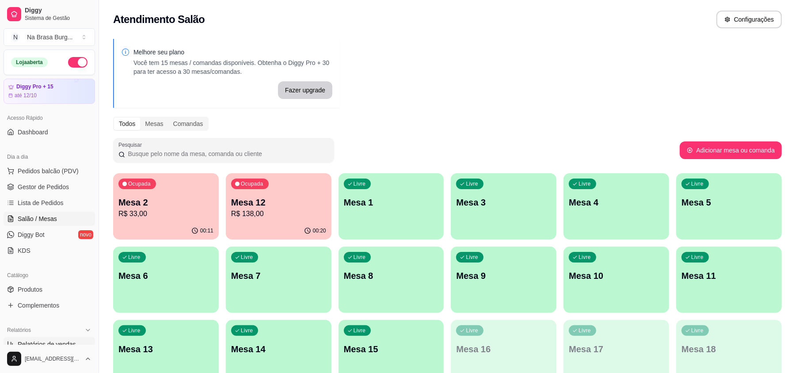
scroll to position [117, 0]
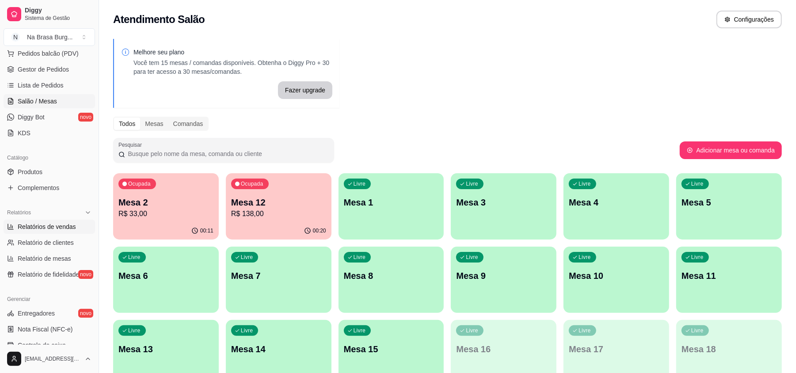
click at [56, 227] on span "Relatórios de vendas" at bounding box center [47, 226] width 58 height 9
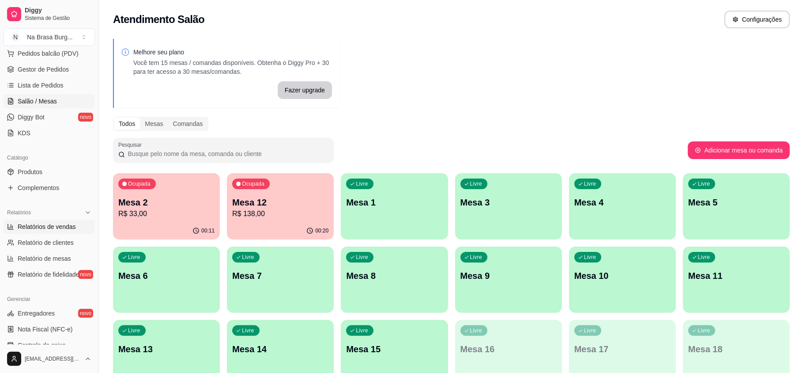
select select "ALL"
select select "0"
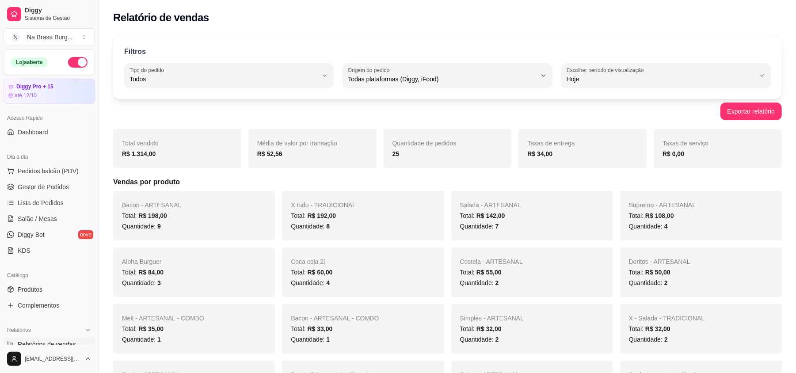
click at [70, 64] on button "button" at bounding box center [77, 62] width 19 height 11
click at [43, 220] on span "Salão / Mesas" at bounding box center [37, 218] width 39 height 9
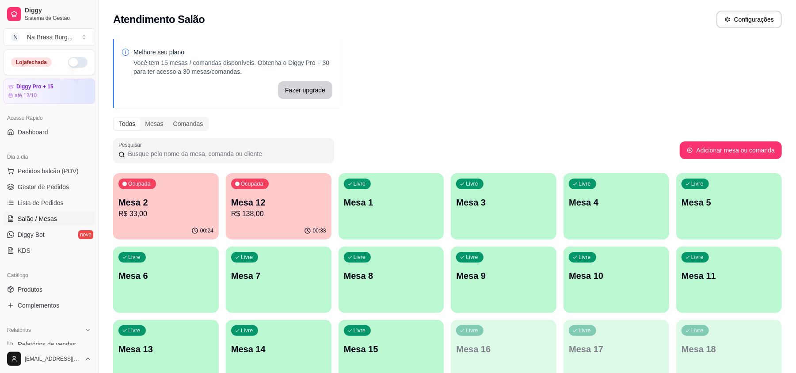
click at [165, 212] on p "R$ 33,00" at bounding box center [165, 213] width 95 height 11
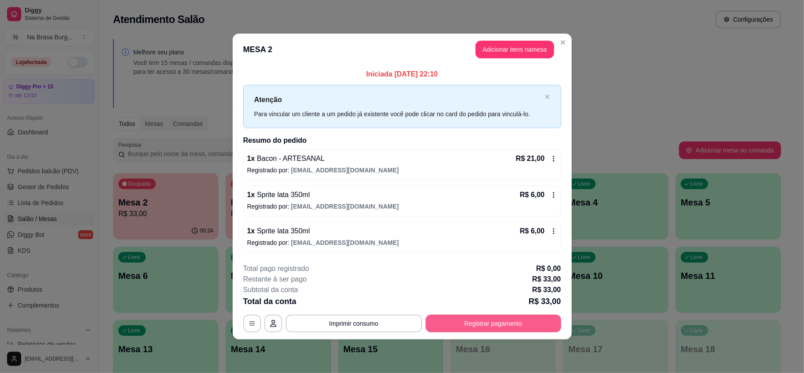
click at [488, 315] on button "Registrar pagamento" at bounding box center [494, 324] width 136 height 18
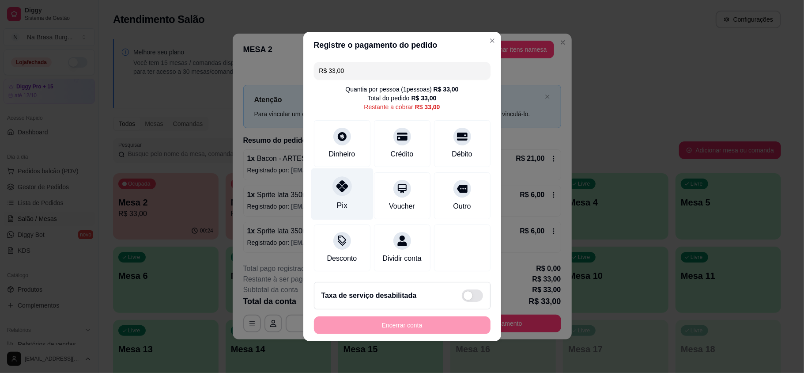
click at [349, 190] on div "Pix" at bounding box center [342, 194] width 62 height 52
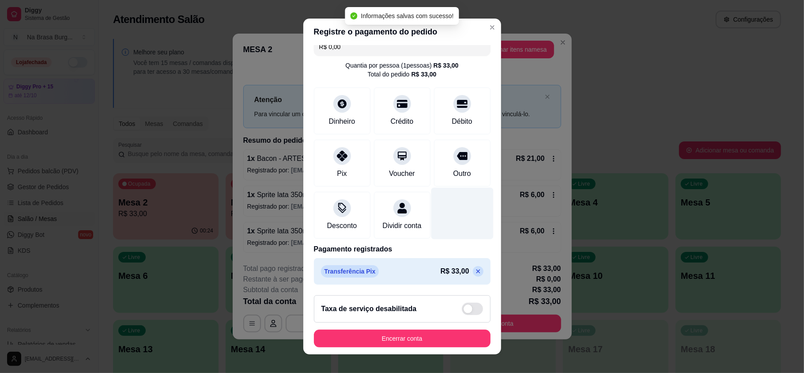
scroll to position [22, 0]
click at [473, 266] on p at bounding box center [478, 271] width 11 height 11
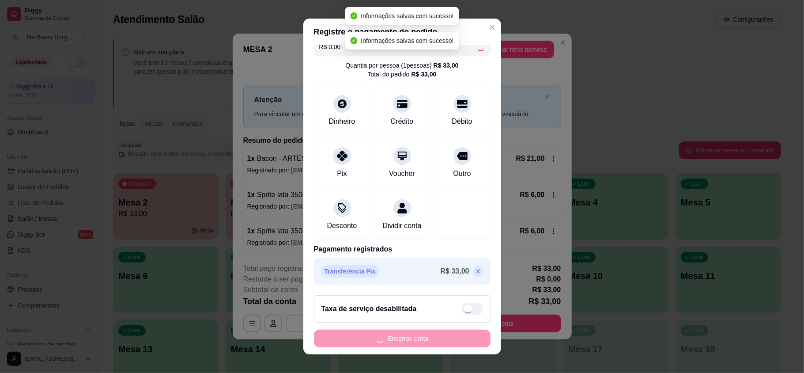
type input "R$ 33,00"
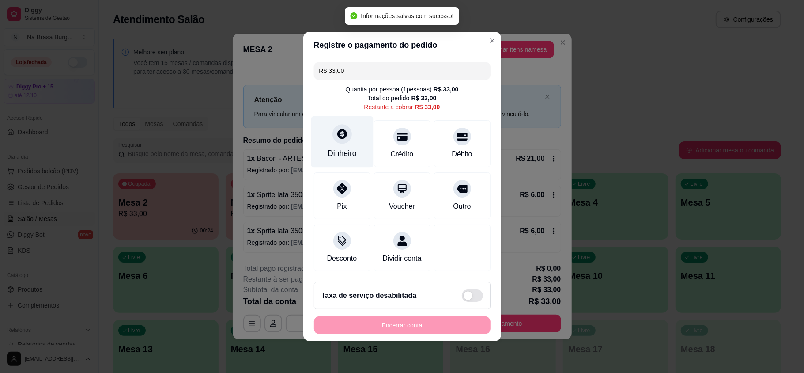
click at [340, 154] on div "Dinheiro" at bounding box center [342, 142] width 62 height 52
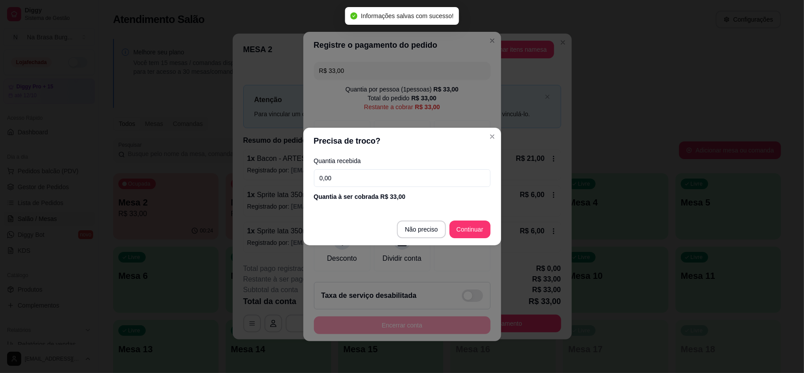
click at [433, 179] on input "0,00" at bounding box center [402, 178] width 177 height 18
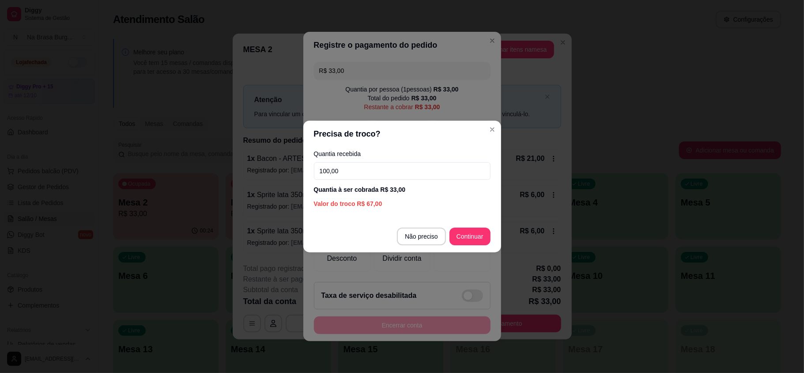
type input "100,00"
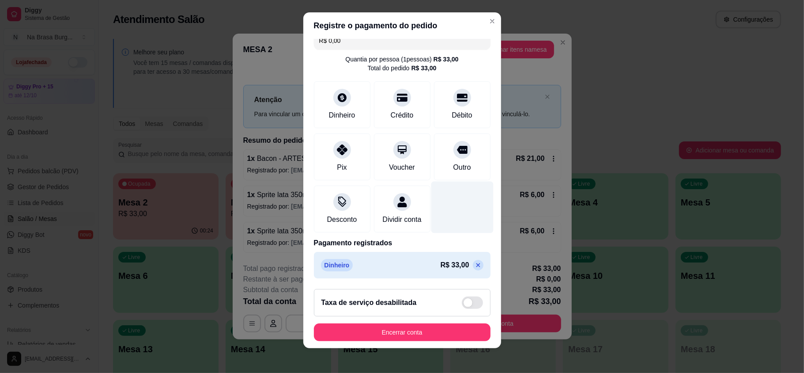
scroll to position [9, 0]
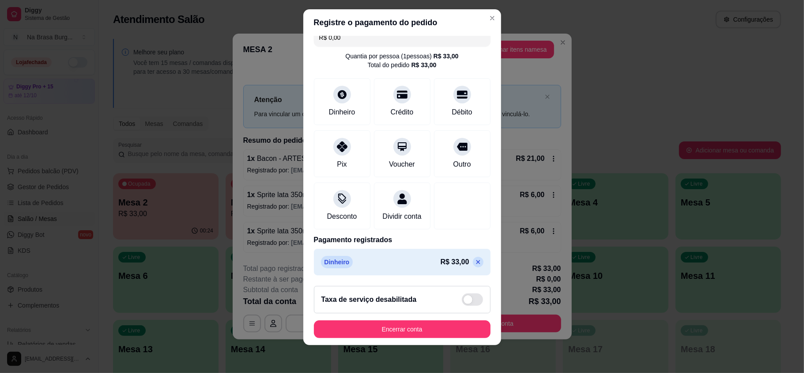
click at [473, 257] on p at bounding box center [478, 262] width 11 height 11
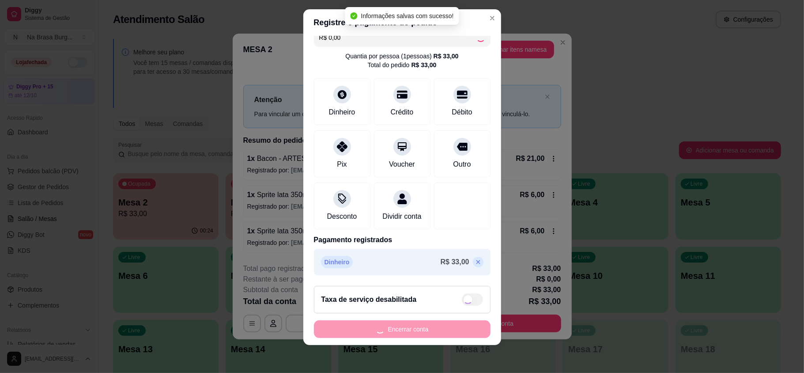
type input "R$ 33,00"
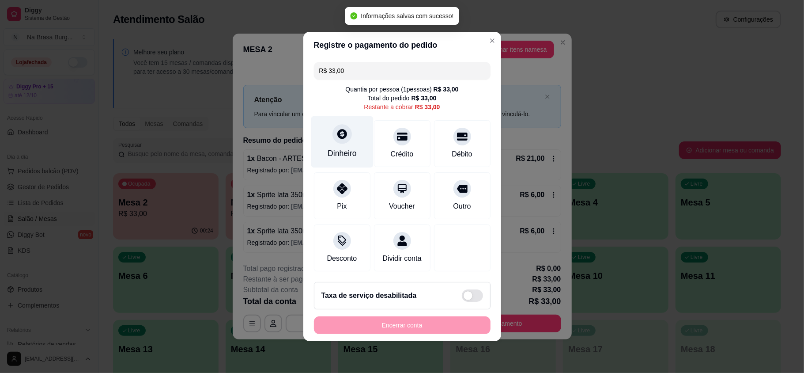
scroll to position [2, 0]
click at [335, 148] on div "Dinheiro" at bounding box center [342, 153] width 29 height 11
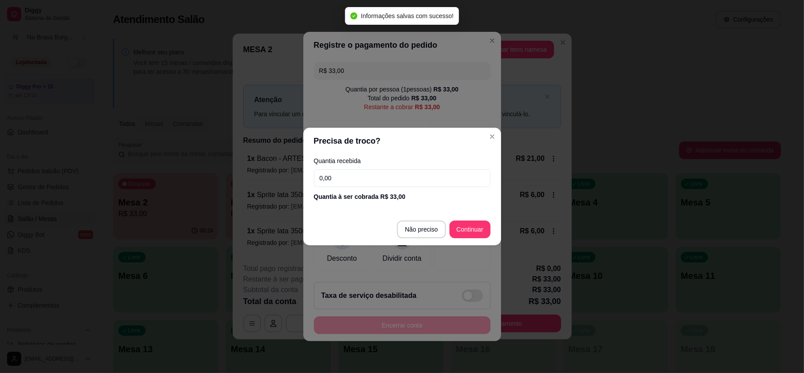
click at [370, 182] on input "0,00" at bounding box center [402, 178] width 177 height 18
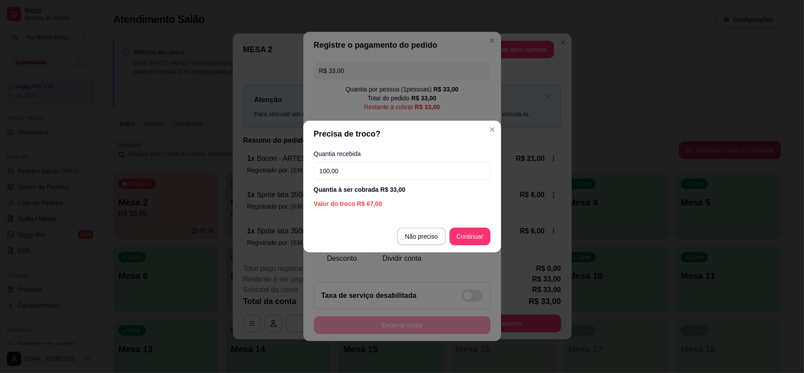
type input "100,00"
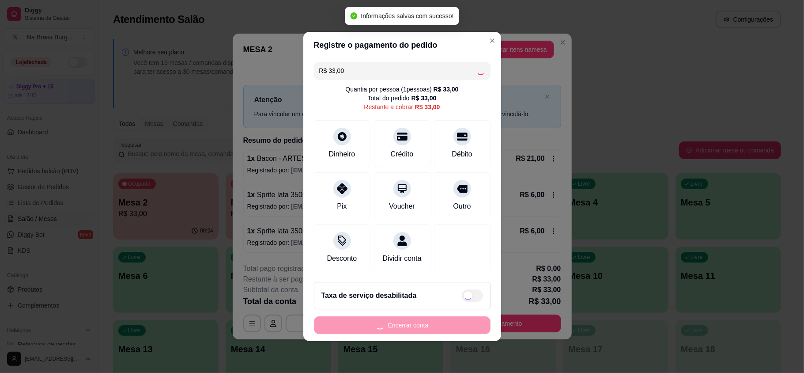
type input "R$ 0,00"
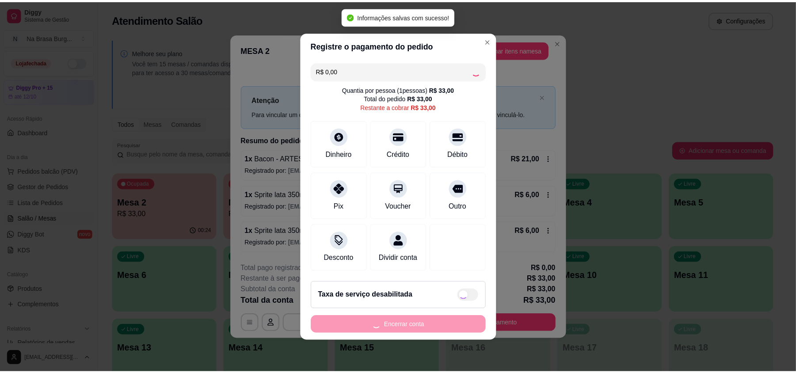
scroll to position [0, 0]
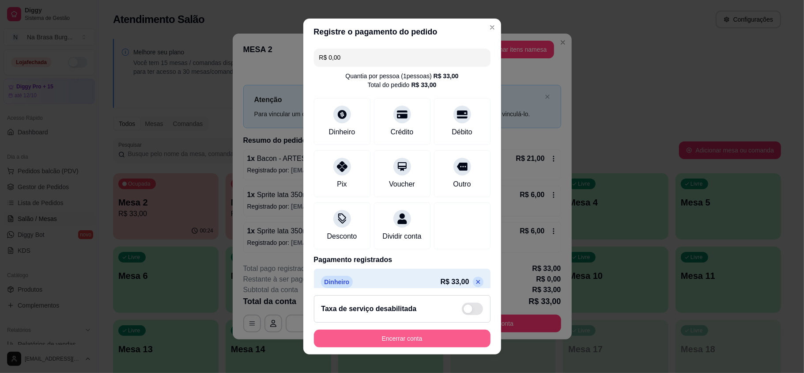
click at [429, 331] on button "Encerrar conta" at bounding box center [402, 339] width 177 height 18
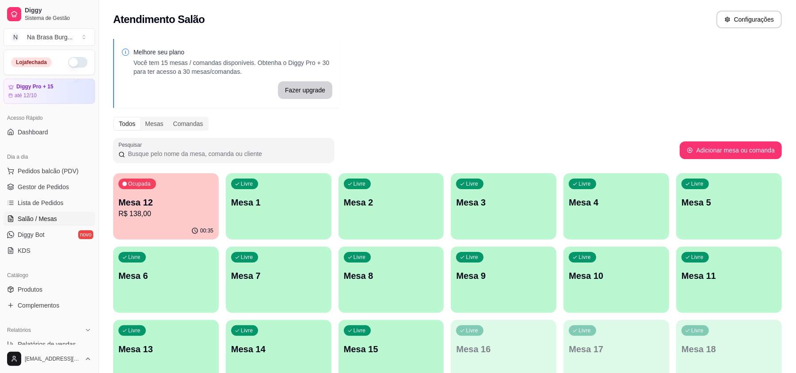
click at [184, 218] on p "R$ 138,00" at bounding box center [165, 213] width 95 height 11
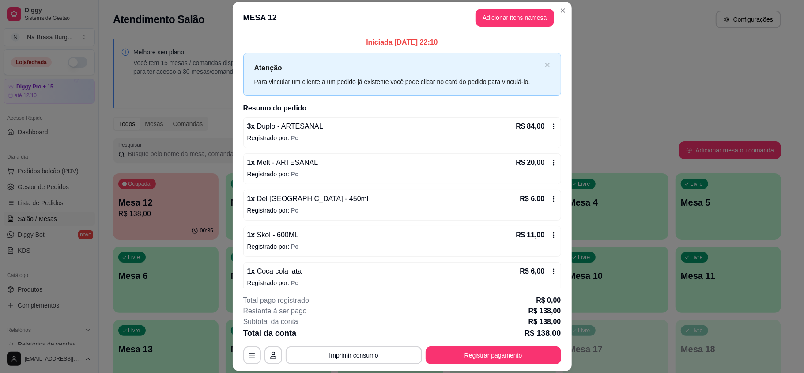
click at [384, 354] on button "Imprimir consumo" at bounding box center [354, 355] width 136 height 18
click at [363, 332] on button "IMPRESSORA" at bounding box center [352, 335] width 62 height 14
click at [507, 351] on button "Registrar pagamento" at bounding box center [494, 355] width 136 height 18
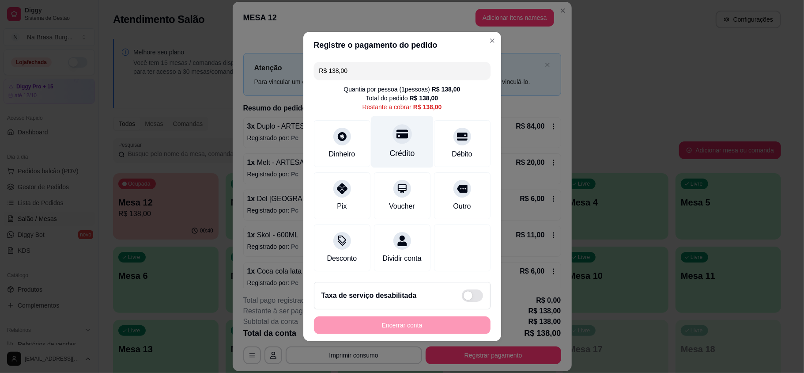
click at [393, 140] on div "Crédito" at bounding box center [402, 142] width 62 height 52
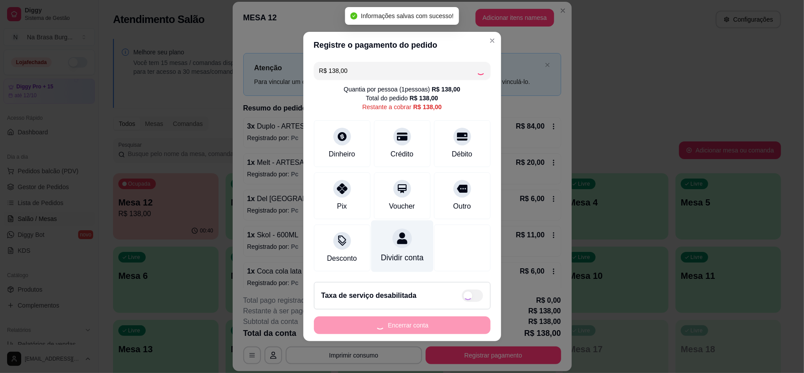
type input "R$ 0,00"
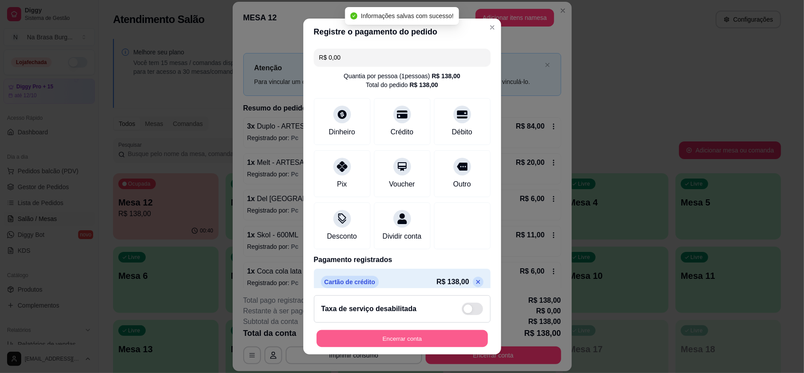
click at [430, 338] on button "Encerrar conta" at bounding box center [402, 338] width 171 height 17
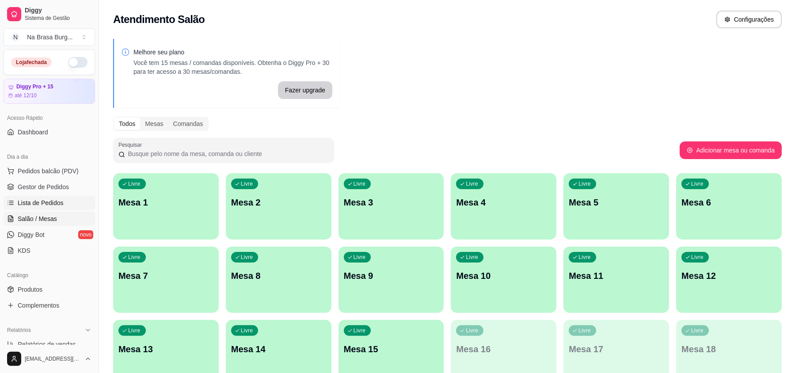
scroll to position [177, 0]
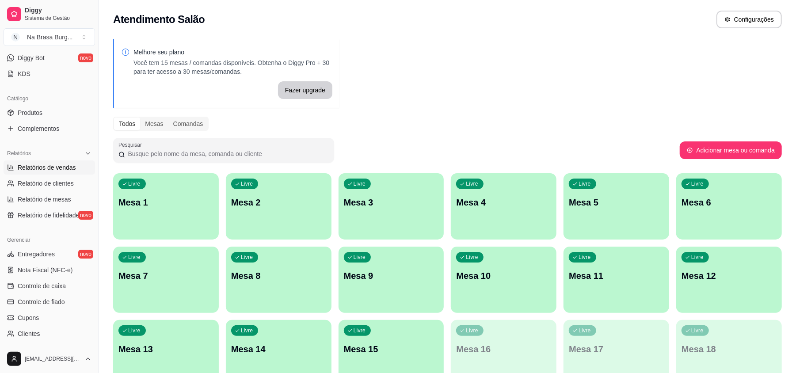
click at [72, 170] on span "Relatórios de vendas" at bounding box center [47, 167] width 58 height 9
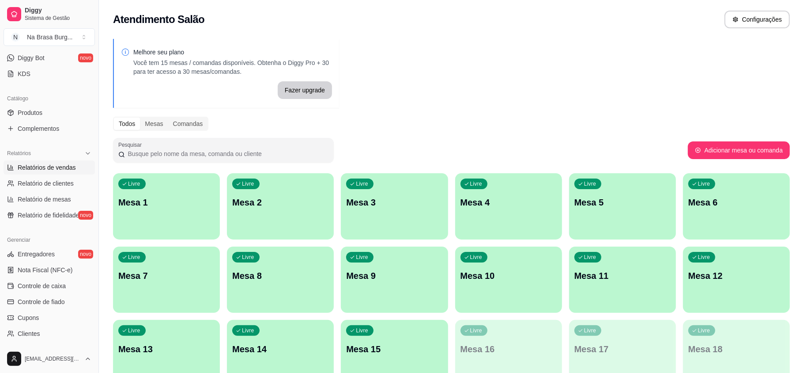
select select "ALL"
select select "0"
